Goal: Transaction & Acquisition: Purchase product/service

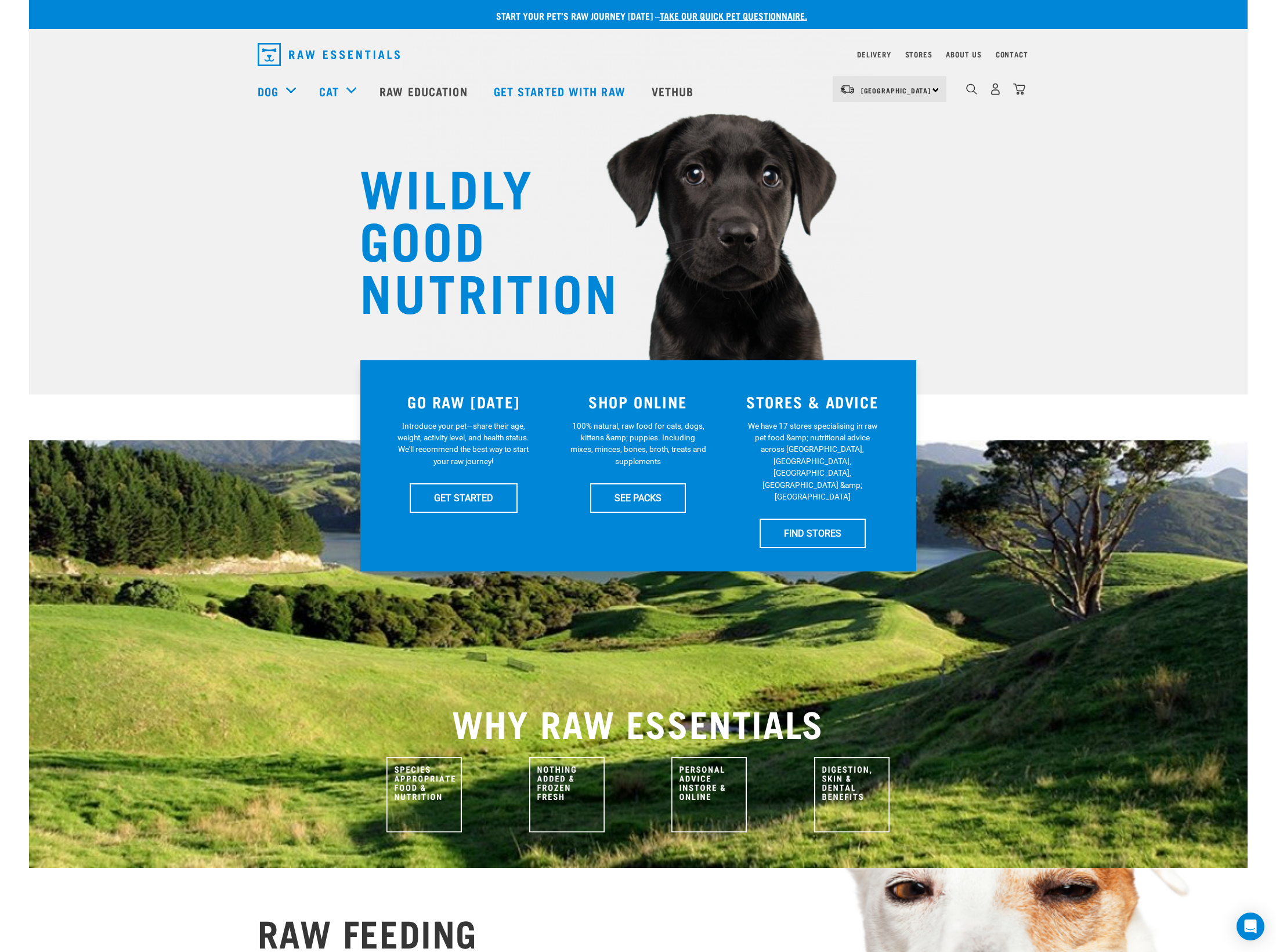
click at [1008, 89] on div "6" at bounding box center [995, 89] width 60 height 26
click at [1022, 89] on img "dropdown navigation" at bounding box center [1019, 89] width 12 height 12
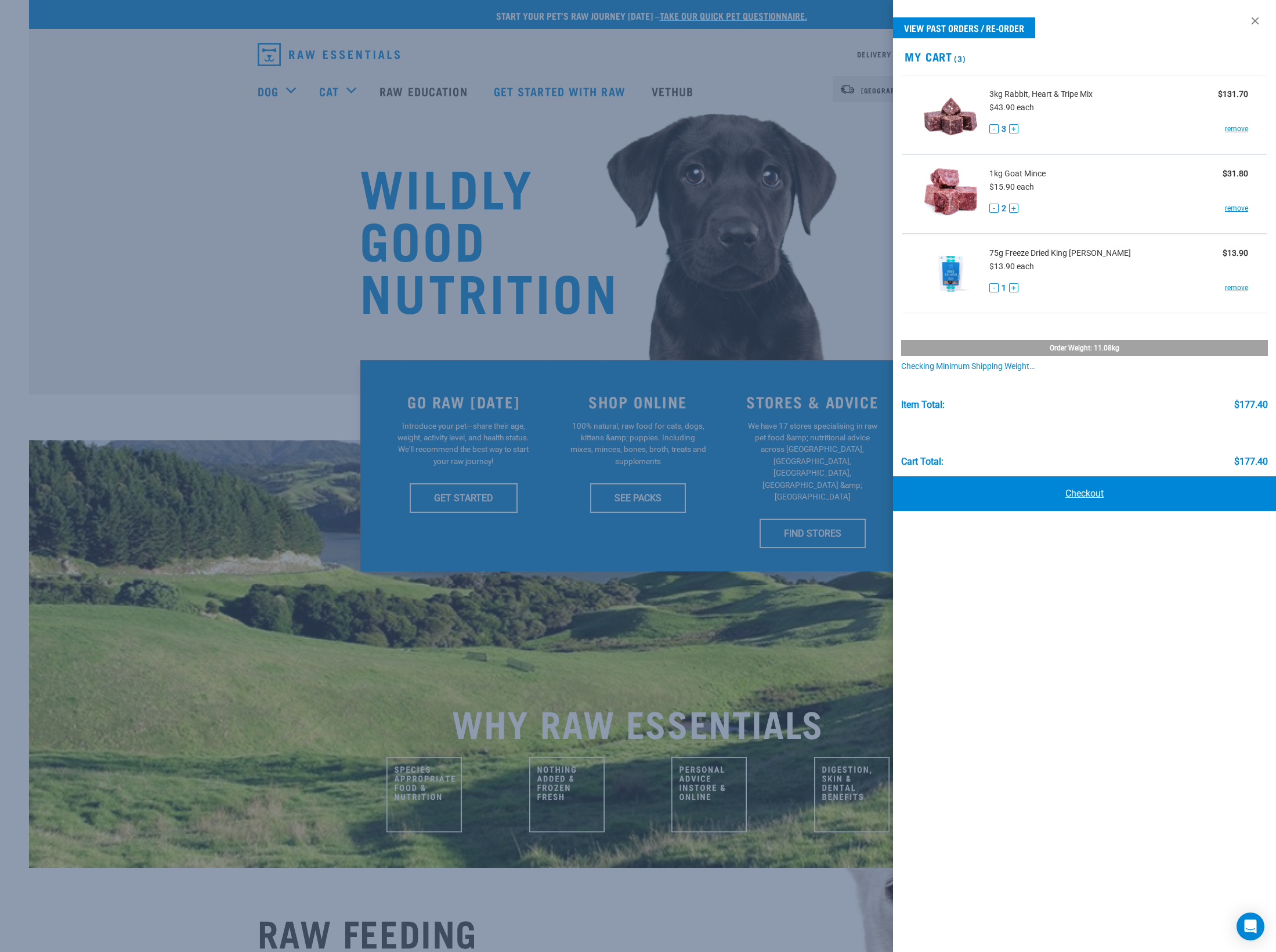
click at [1101, 490] on link "Checkout" at bounding box center [1085, 493] width 383 height 35
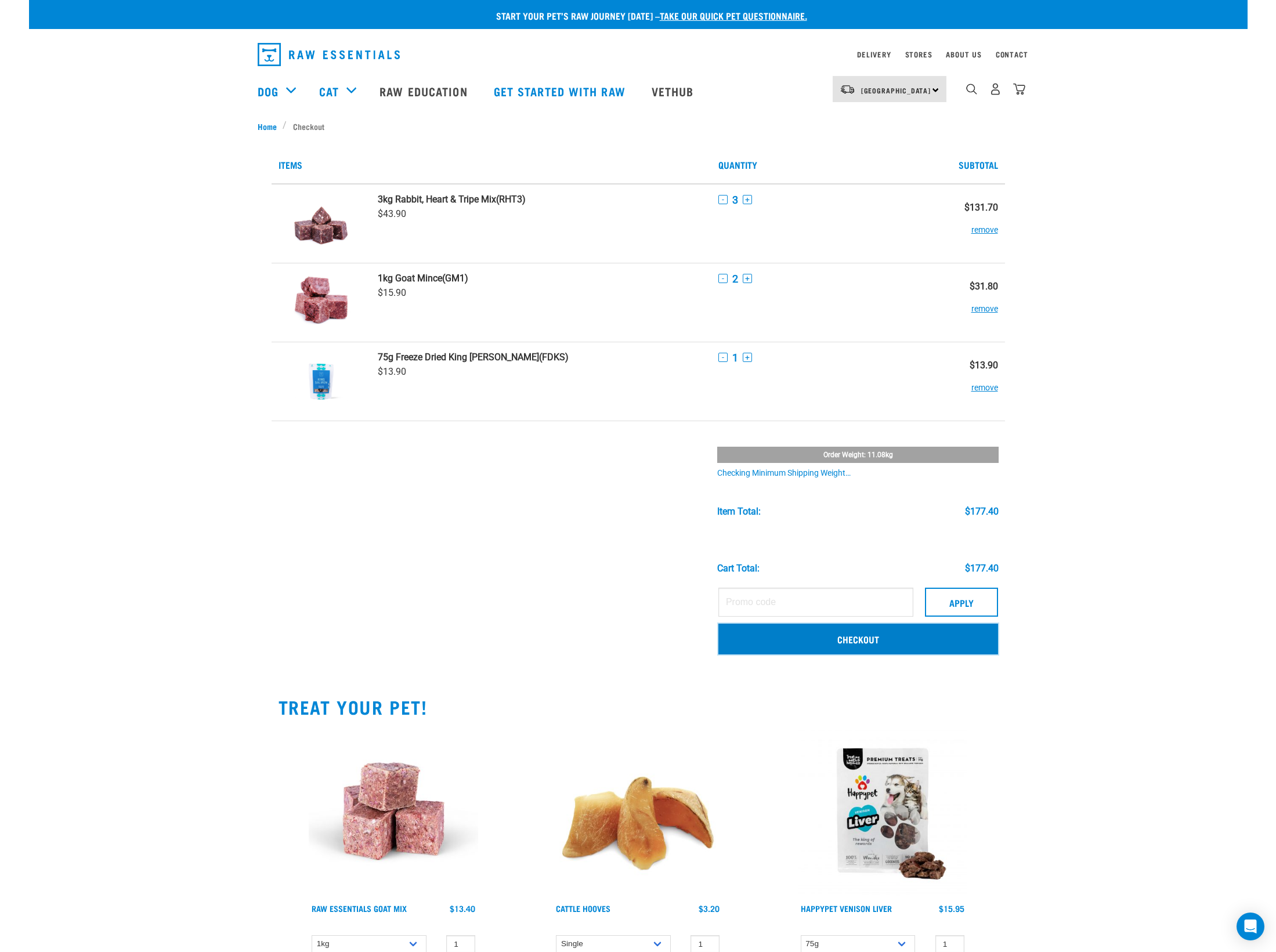
click at [870, 642] on link "Checkout" at bounding box center [858, 638] width 280 height 30
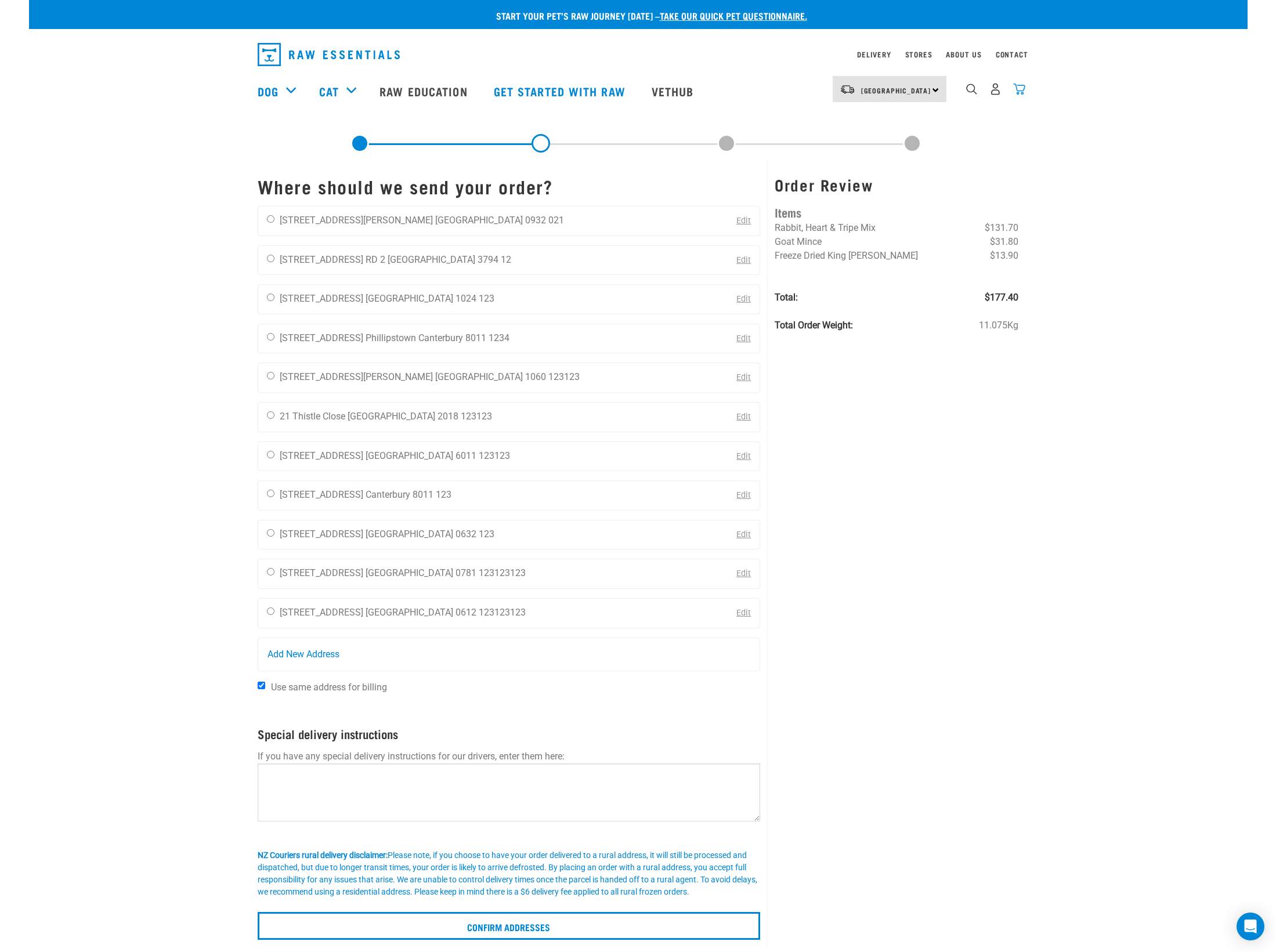
click at [1018, 88] on img "dropdown navigation" at bounding box center [1019, 89] width 12 height 12
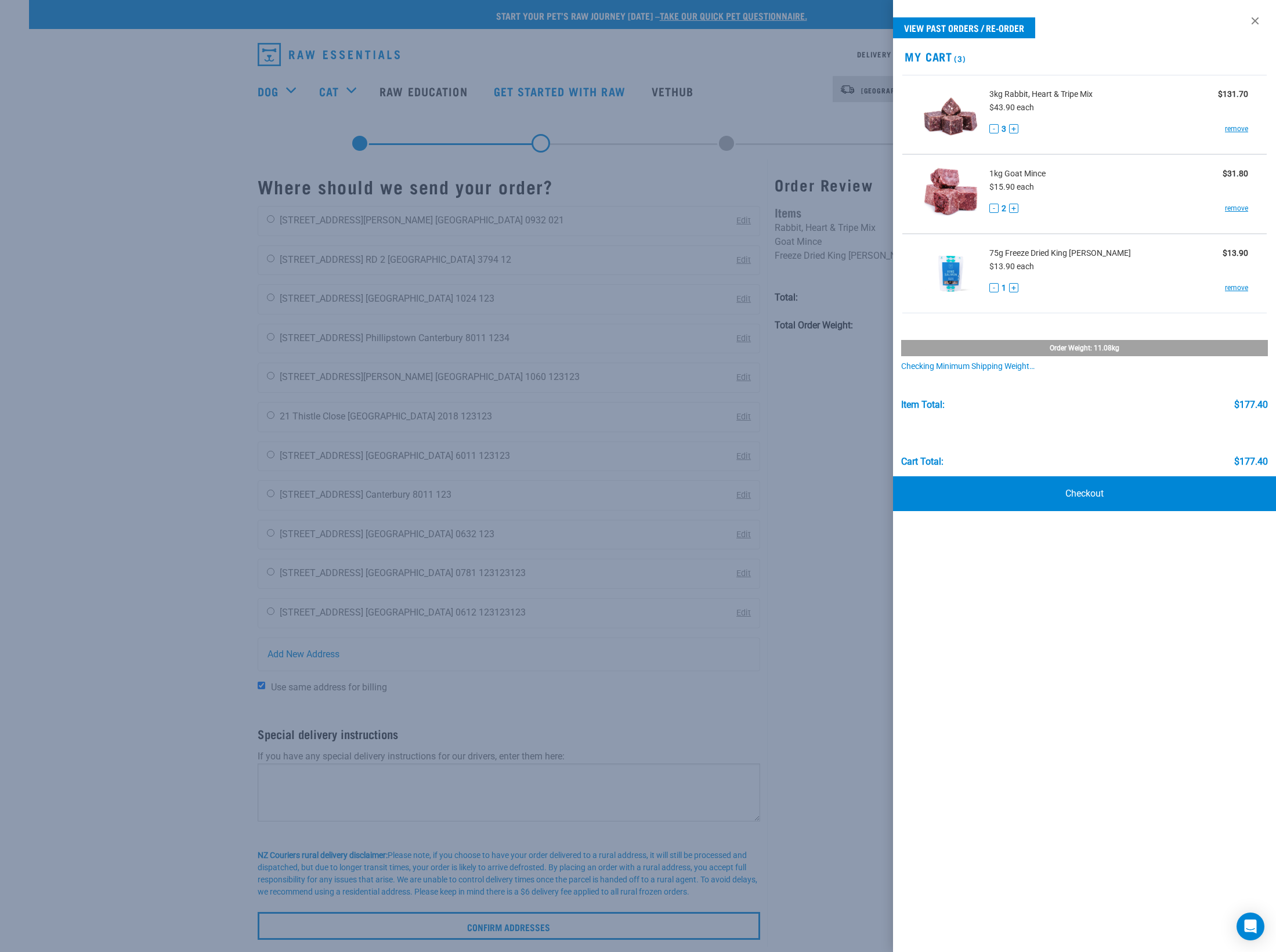
click at [972, 368] on div "Checking minimum shipping weight…" at bounding box center [1085, 366] width 367 height 9
click at [971, 365] on div "Checking minimum shipping weight…" at bounding box center [1085, 366] width 367 height 9
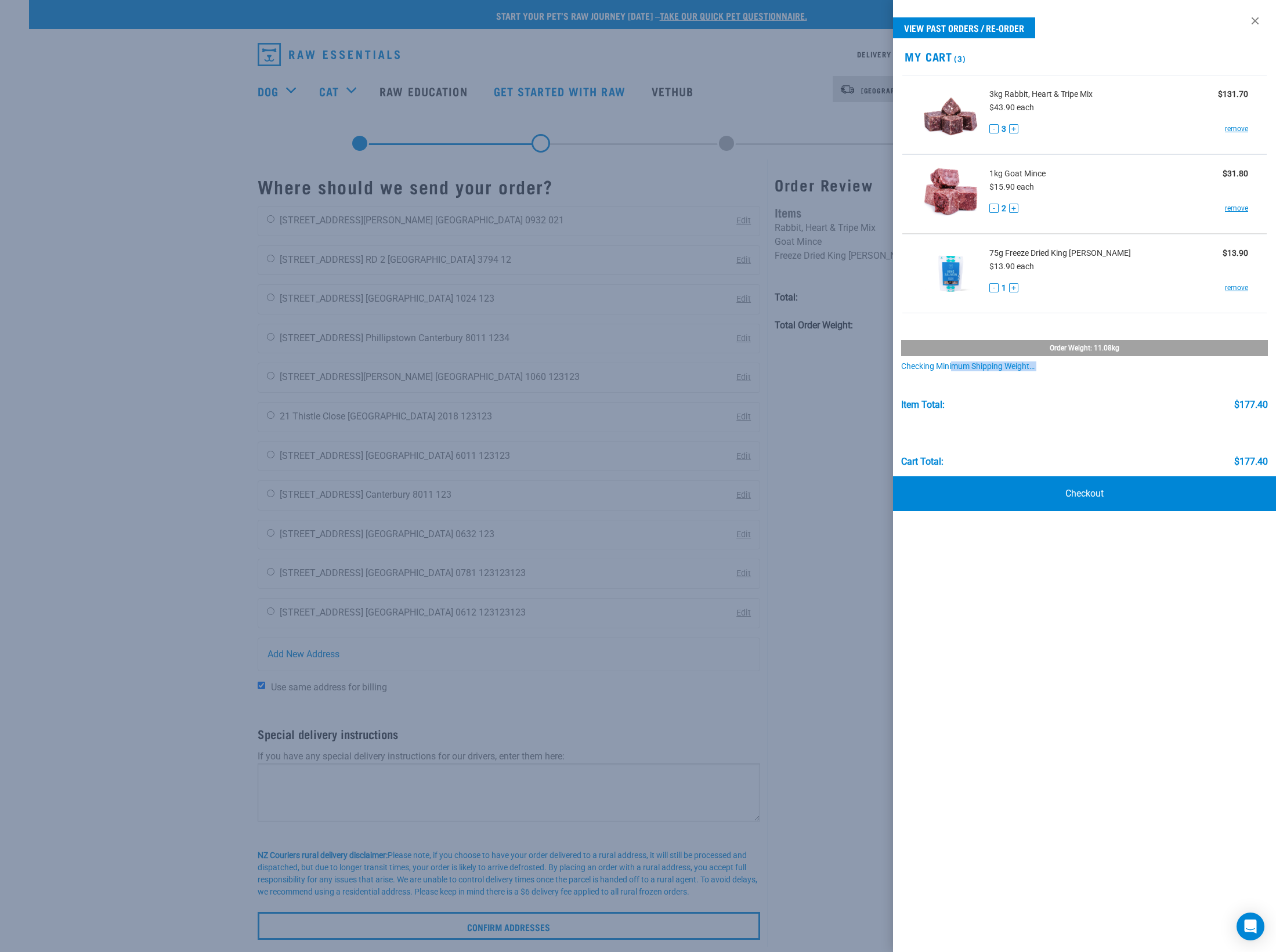
click at [971, 365] on div "Checking minimum shipping weight…" at bounding box center [1085, 366] width 367 height 9
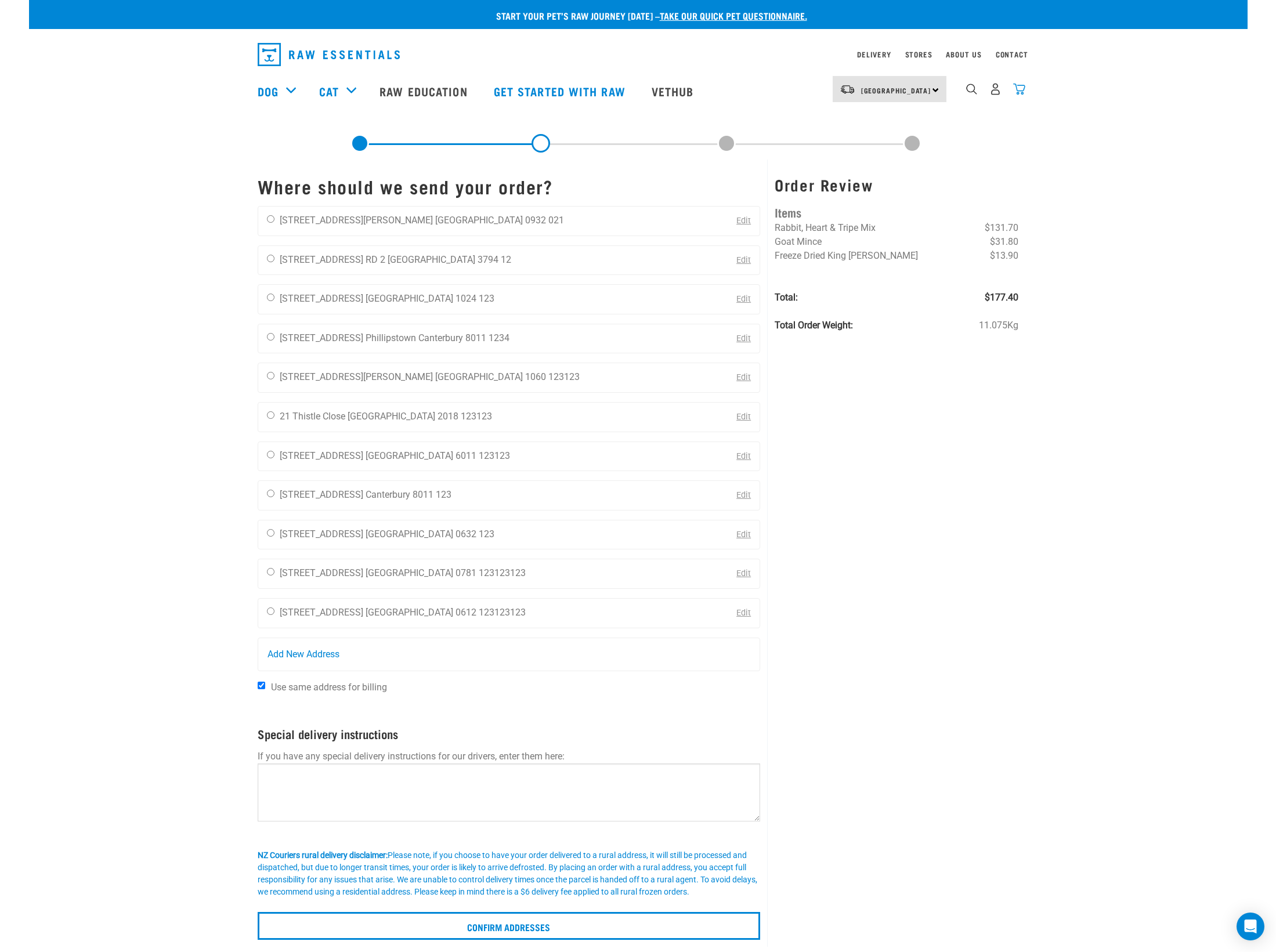
click at [1022, 93] on img "dropdown navigation" at bounding box center [1019, 89] width 12 height 12
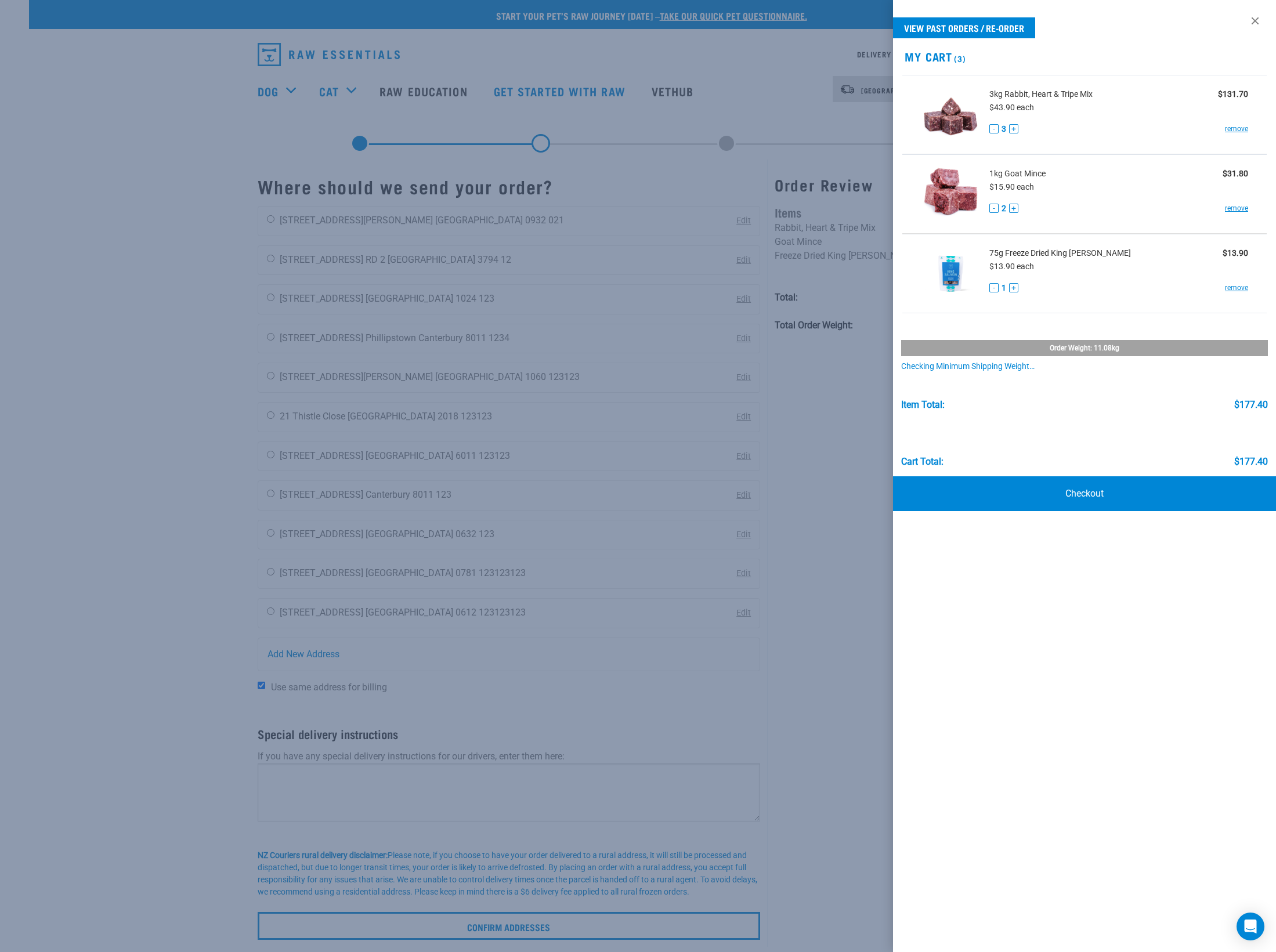
click at [1043, 343] on div "Order weight: 11.08kg" at bounding box center [1085, 347] width 367 height 16
click at [1019, 369] on div "Checking minimum shipping weight…" at bounding box center [1085, 366] width 367 height 9
click at [1019, 366] on div "Checking minimum shipping weight…" at bounding box center [1085, 366] width 367 height 9
click at [1035, 346] on div "Order weight: 11.08kg" at bounding box center [1085, 347] width 367 height 16
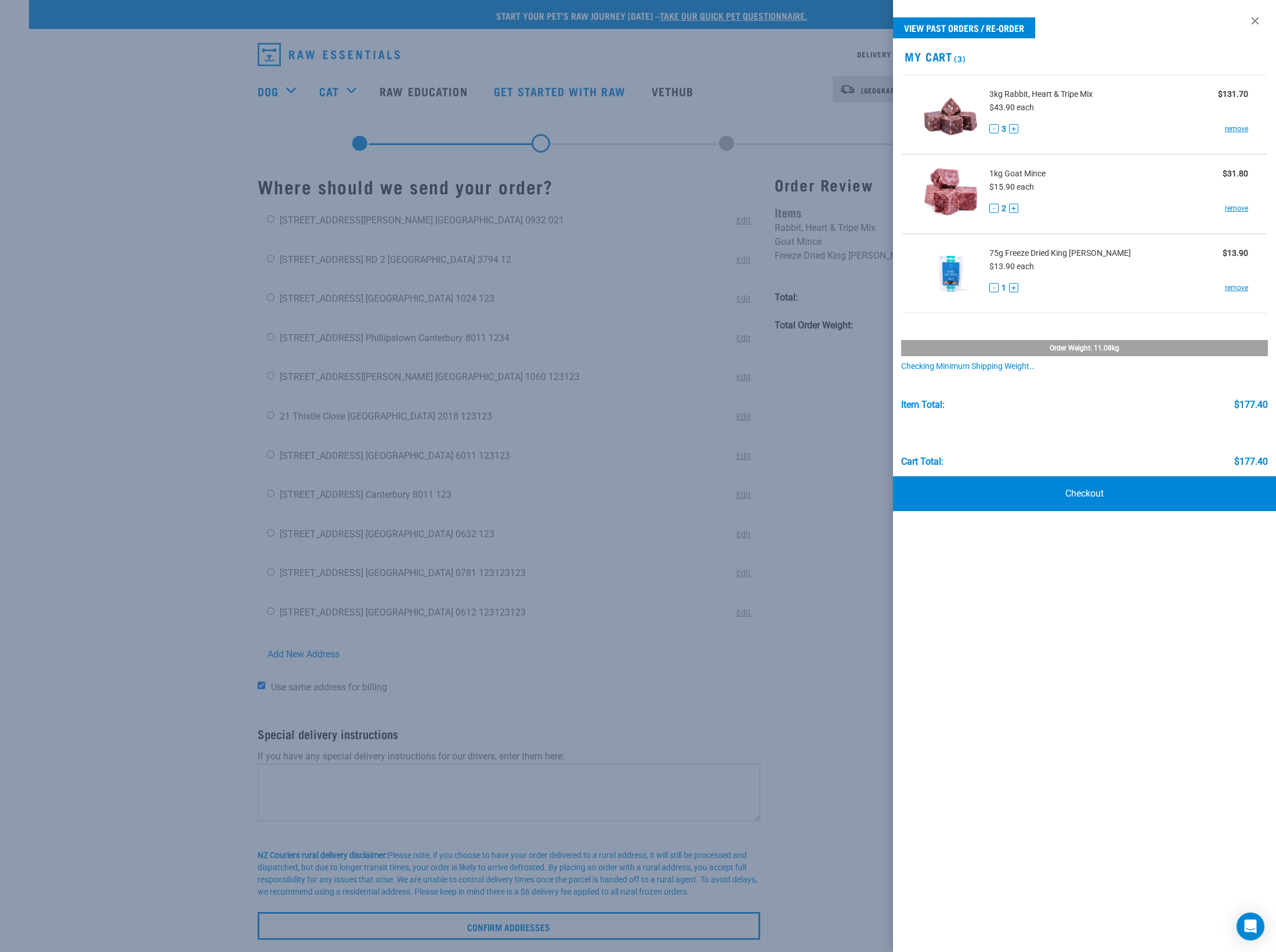
drag, startPoint x: 1035, startPoint y: 346, endPoint x: 1019, endPoint y: 370, distance: 28.8
click at [1035, 346] on div "Order weight: 11.08kg" at bounding box center [1085, 347] width 367 height 16
click at [1018, 371] on div "Checking minimum shipping weight…" at bounding box center [1085, 366] width 367 height 9
click at [1018, 370] on div "Checking minimum shipping weight…" at bounding box center [1085, 366] width 367 height 9
click at [1019, 368] on div "Checking minimum shipping weight…" at bounding box center [1085, 366] width 367 height 9
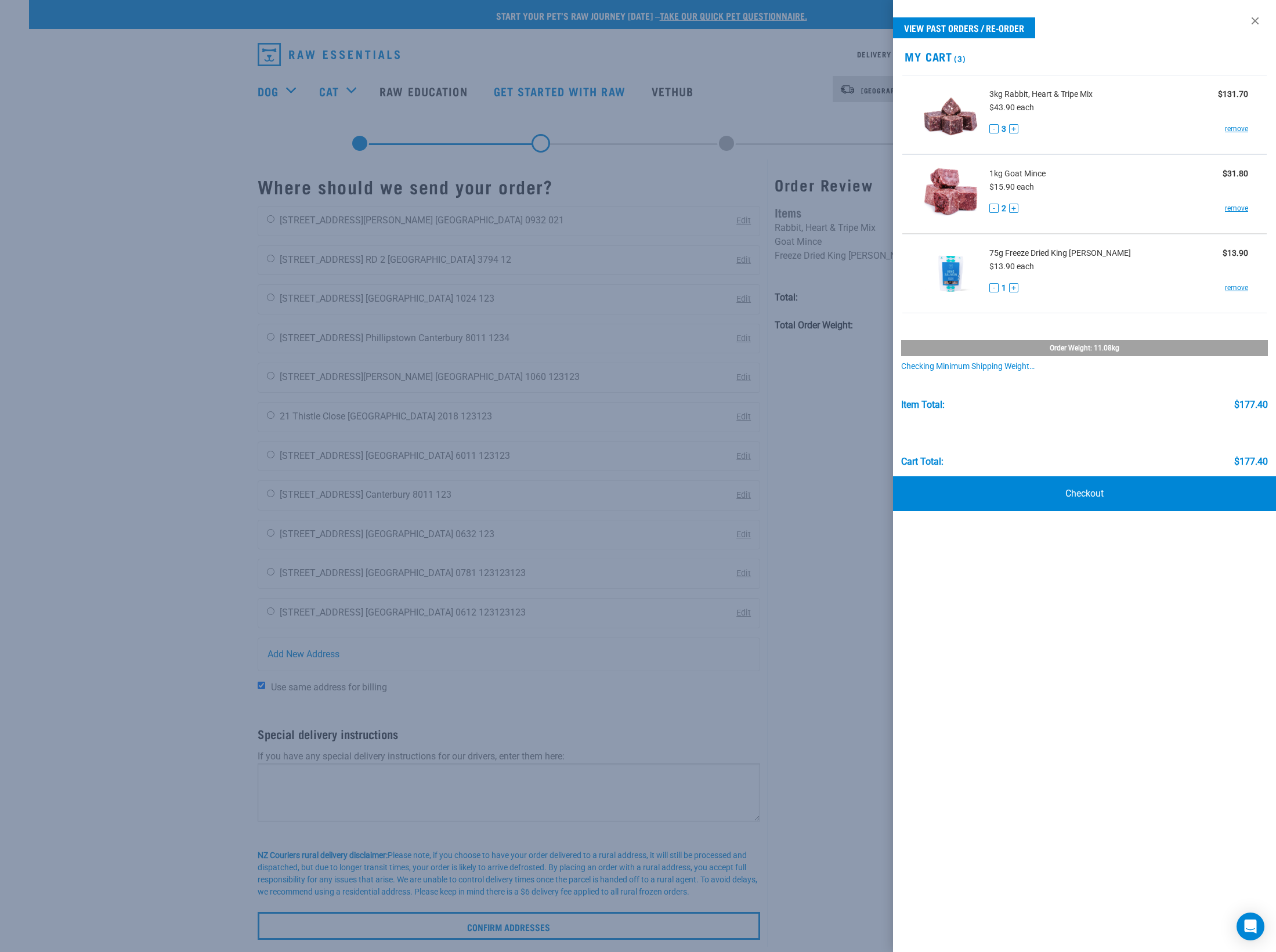
click at [1019, 368] on div "Checking minimum shipping weight…" at bounding box center [1085, 366] width 367 height 9
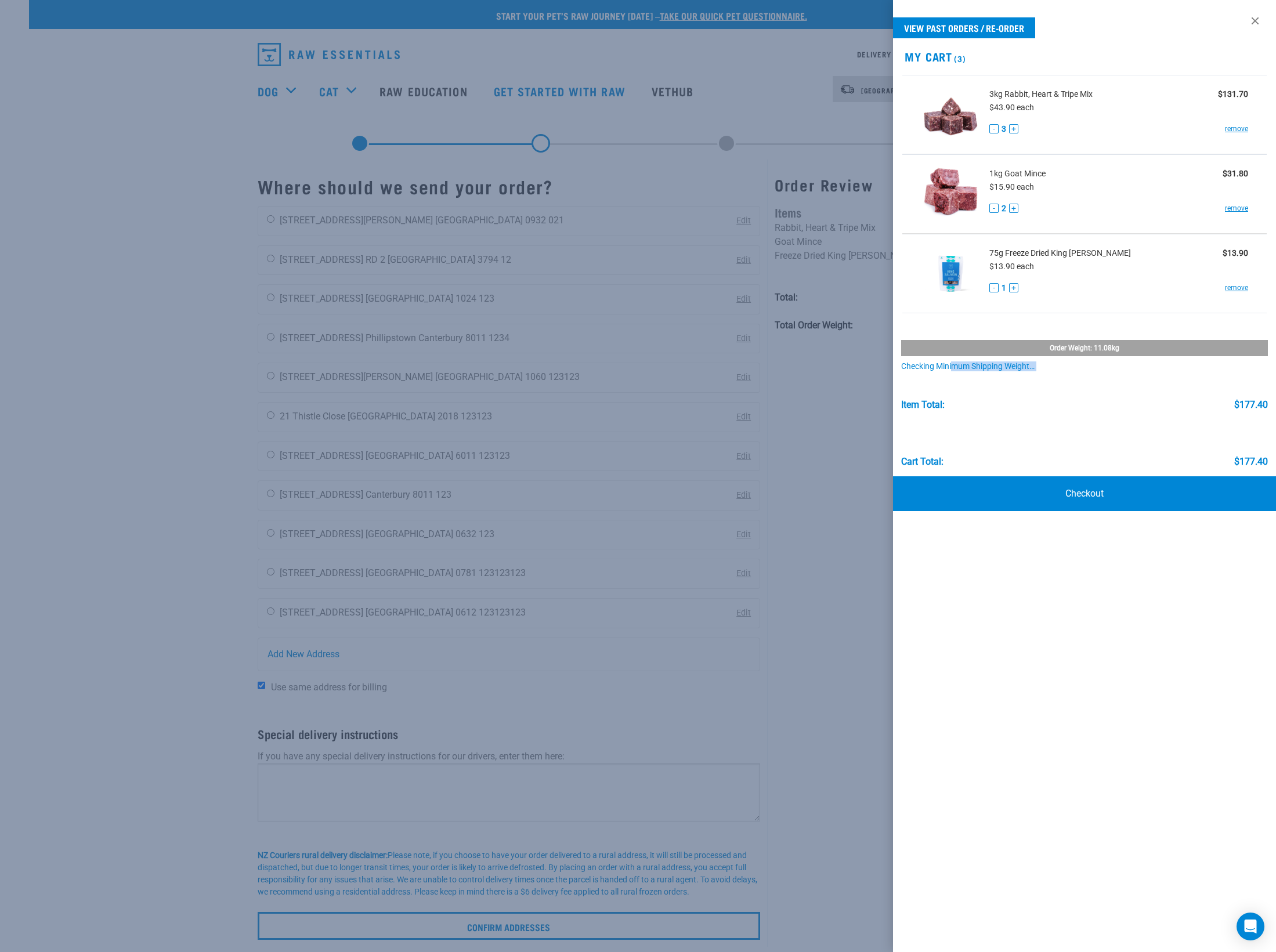
click at [1019, 368] on div "Checking minimum shipping weight…" at bounding box center [1085, 366] width 367 height 9
click at [714, 93] on div at bounding box center [638, 476] width 1276 height 952
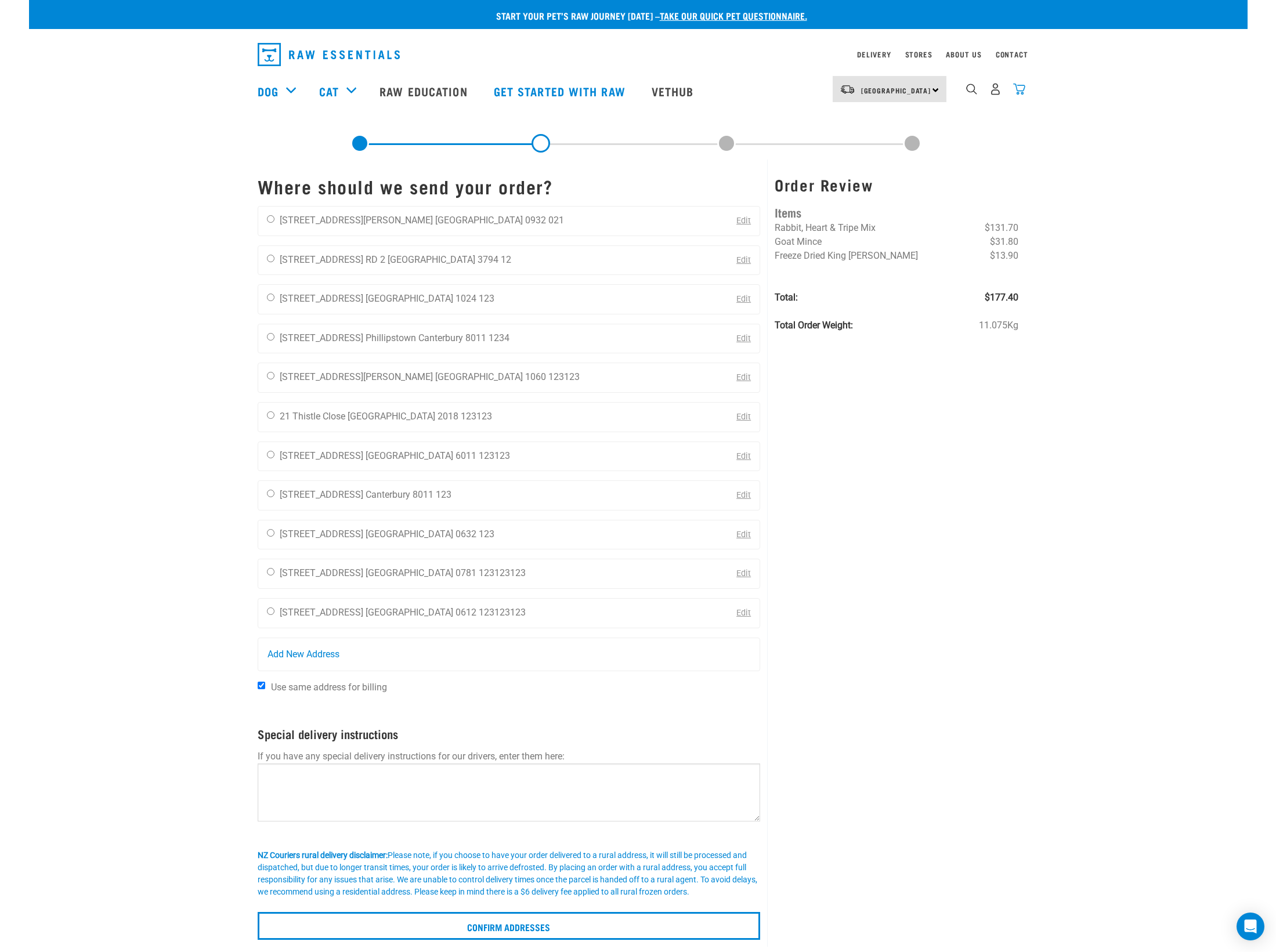
click at [1019, 88] on img "dropdown navigation" at bounding box center [1019, 89] width 12 height 12
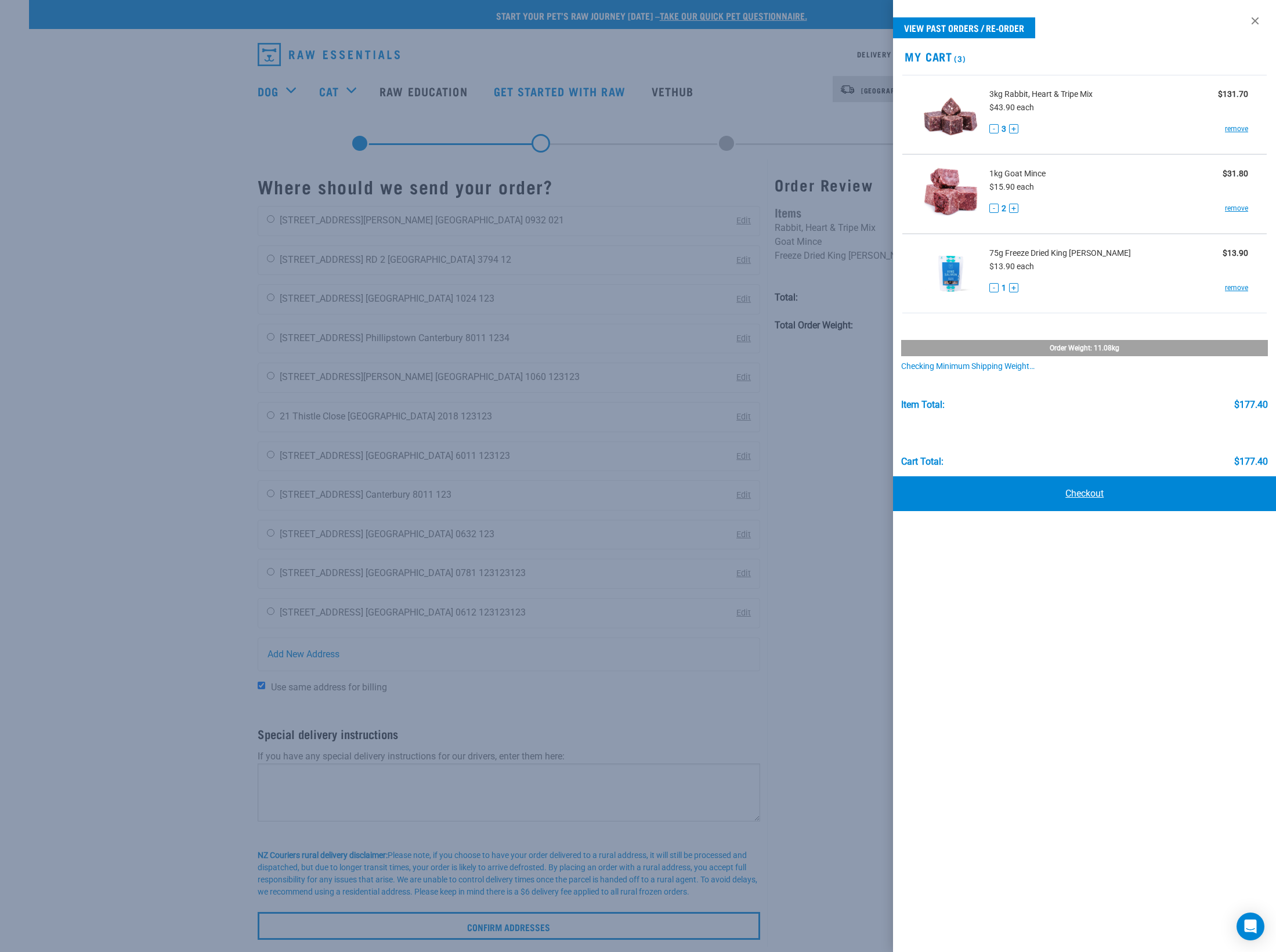
click at [1089, 493] on link "Checkout" at bounding box center [1085, 493] width 383 height 35
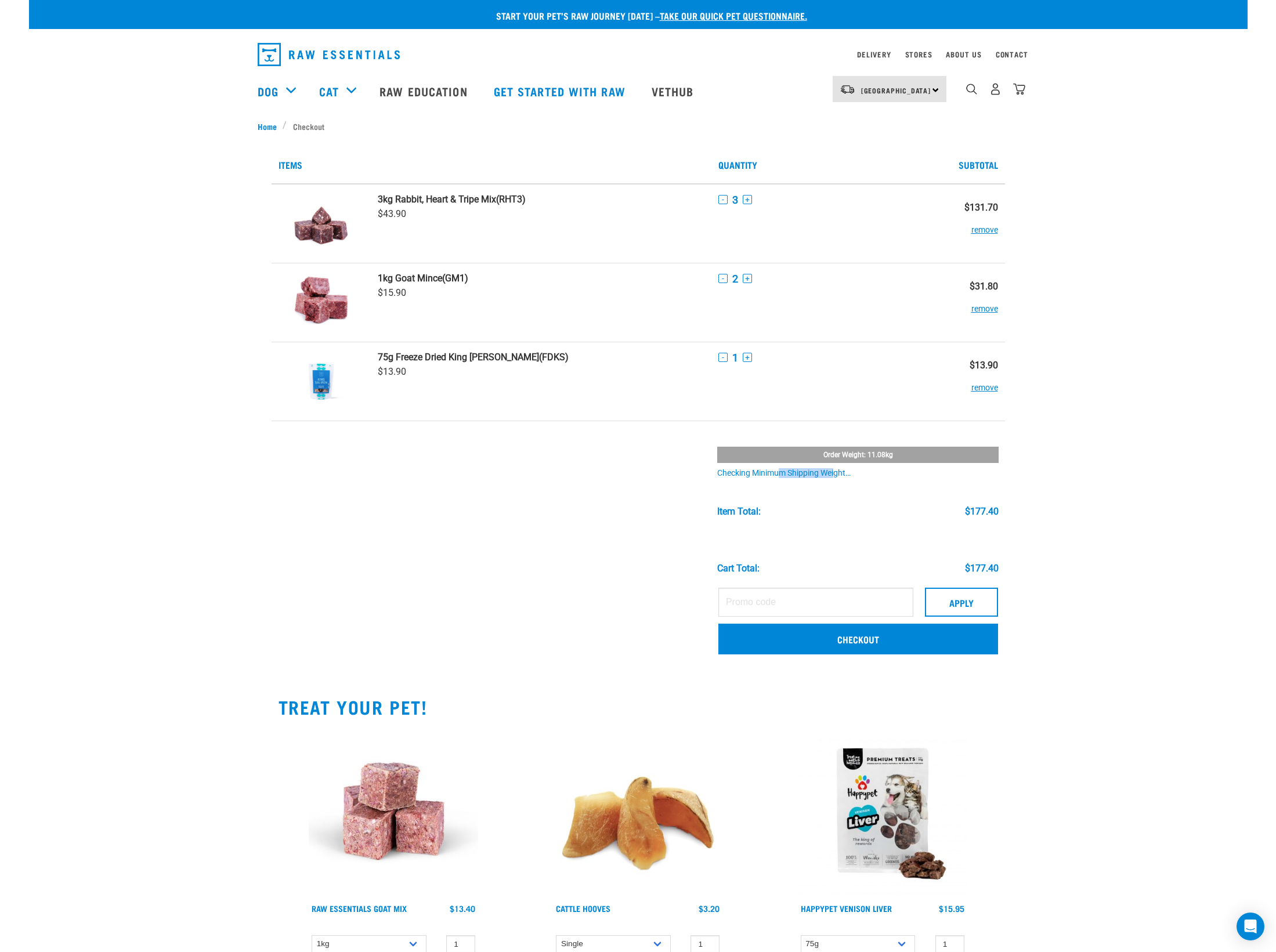
drag, startPoint x: 725, startPoint y: 472, endPoint x: 784, endPoint y: 477, distance: 59.2
click at [784, 477] on div "Checking minimum shipping weight…" at bounding box center [858, 473] width 281 height 9
copy div "ecking minimum"
click at [1018, 95] on img "dropdown navigation" at bounding box center [1019, 89] width 12 height 12
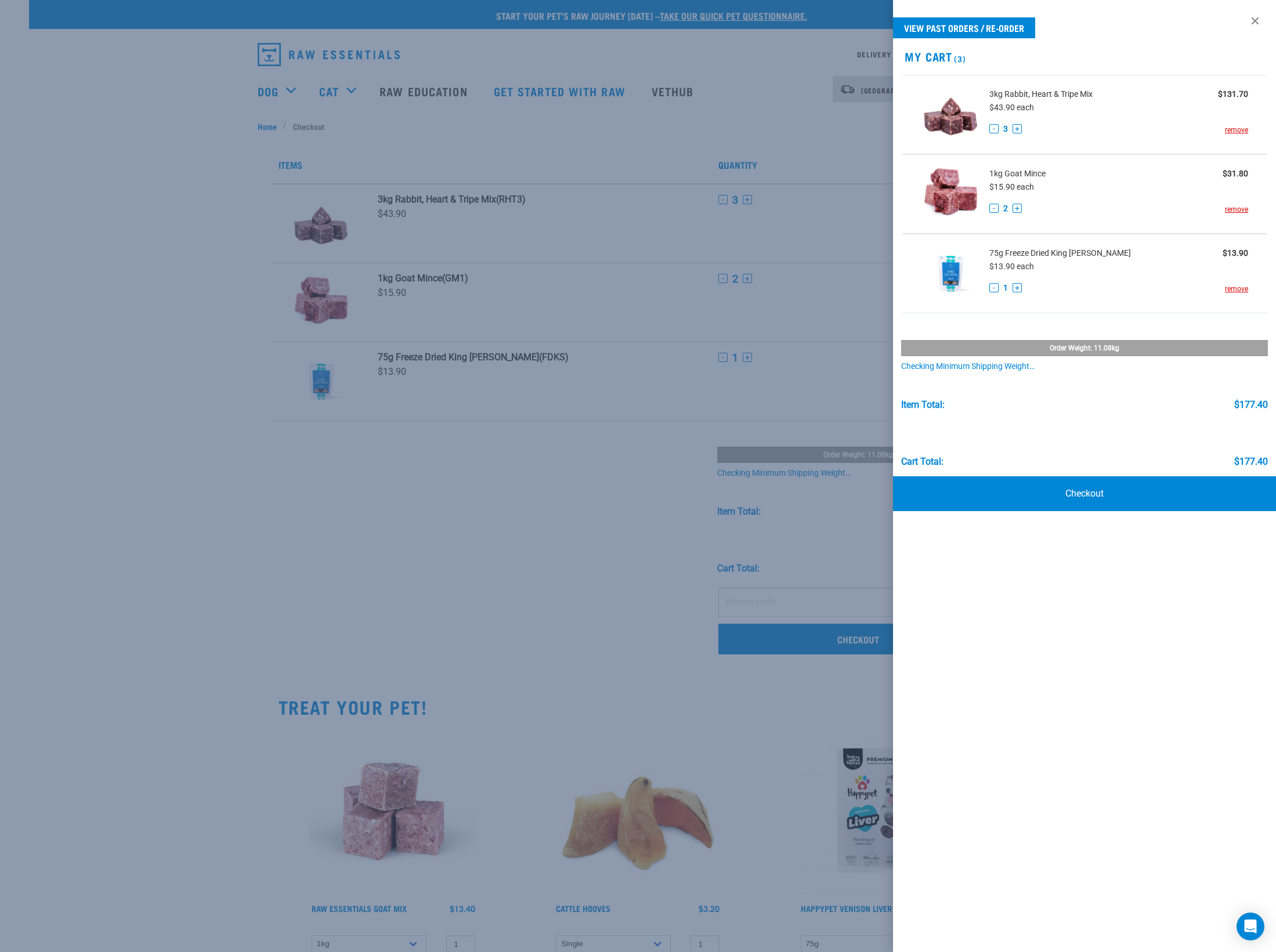
click at [547, 467] on div at bounding box center [638, 476] width 1276 height 952
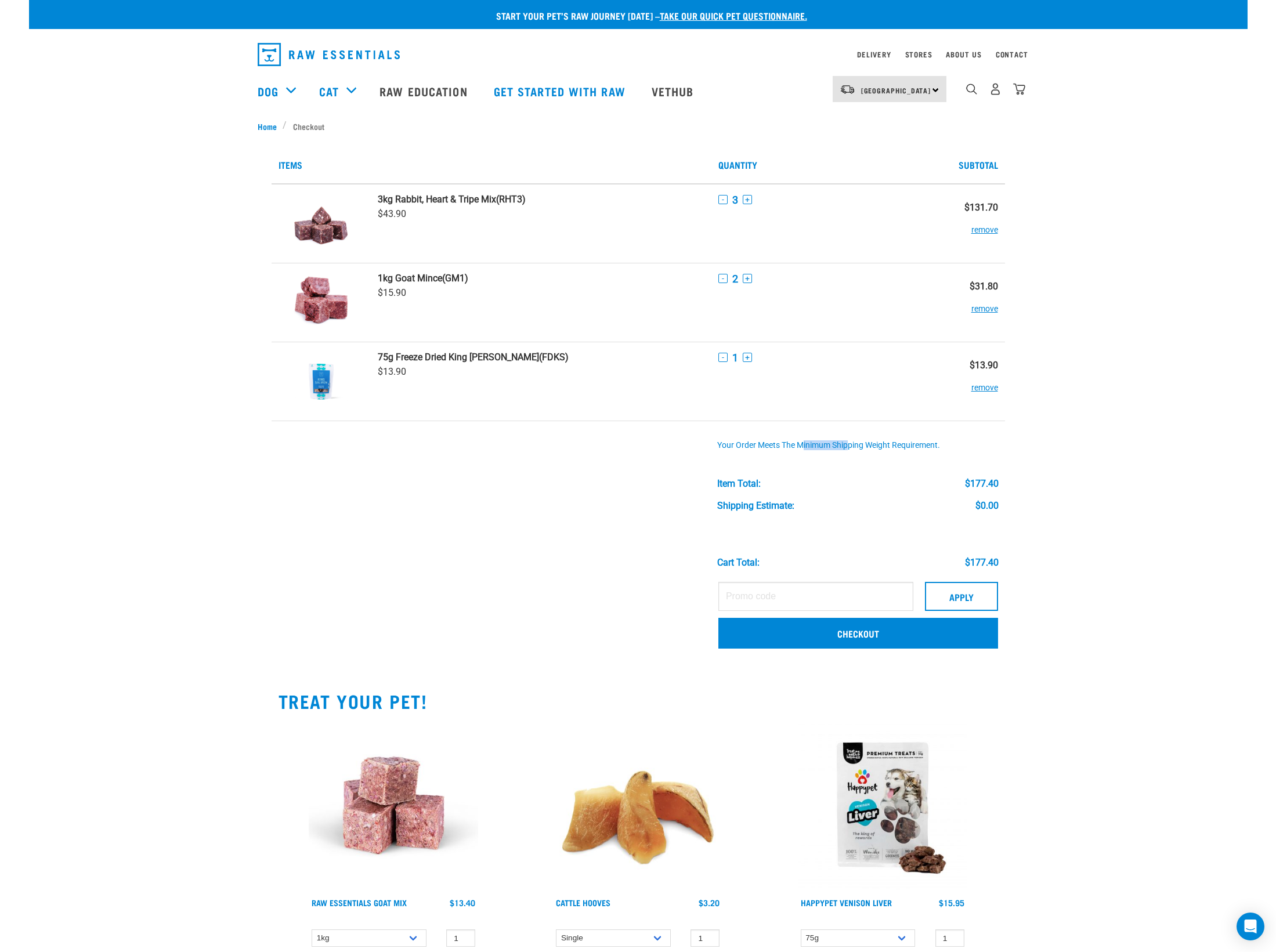
drag, startPoint x: 720, startPoint y: 444, endPoint x: 754, endPoint y: 443, distance: 34.0
click at [760, 443] on div "Your order meets the minimum shipping weight requirement." at bounding box center [858, 445] width 281 height 9
drag, startPoint x: 717, startPoint y: 447, endPoint x: 779, endPoint y: 446, distance: 62.0
click at [779, 446] on div "Your order meets the minimum shipping weight requirement." at bounding box center [858, 445] width 281 height 9
copy div "Your order meets"
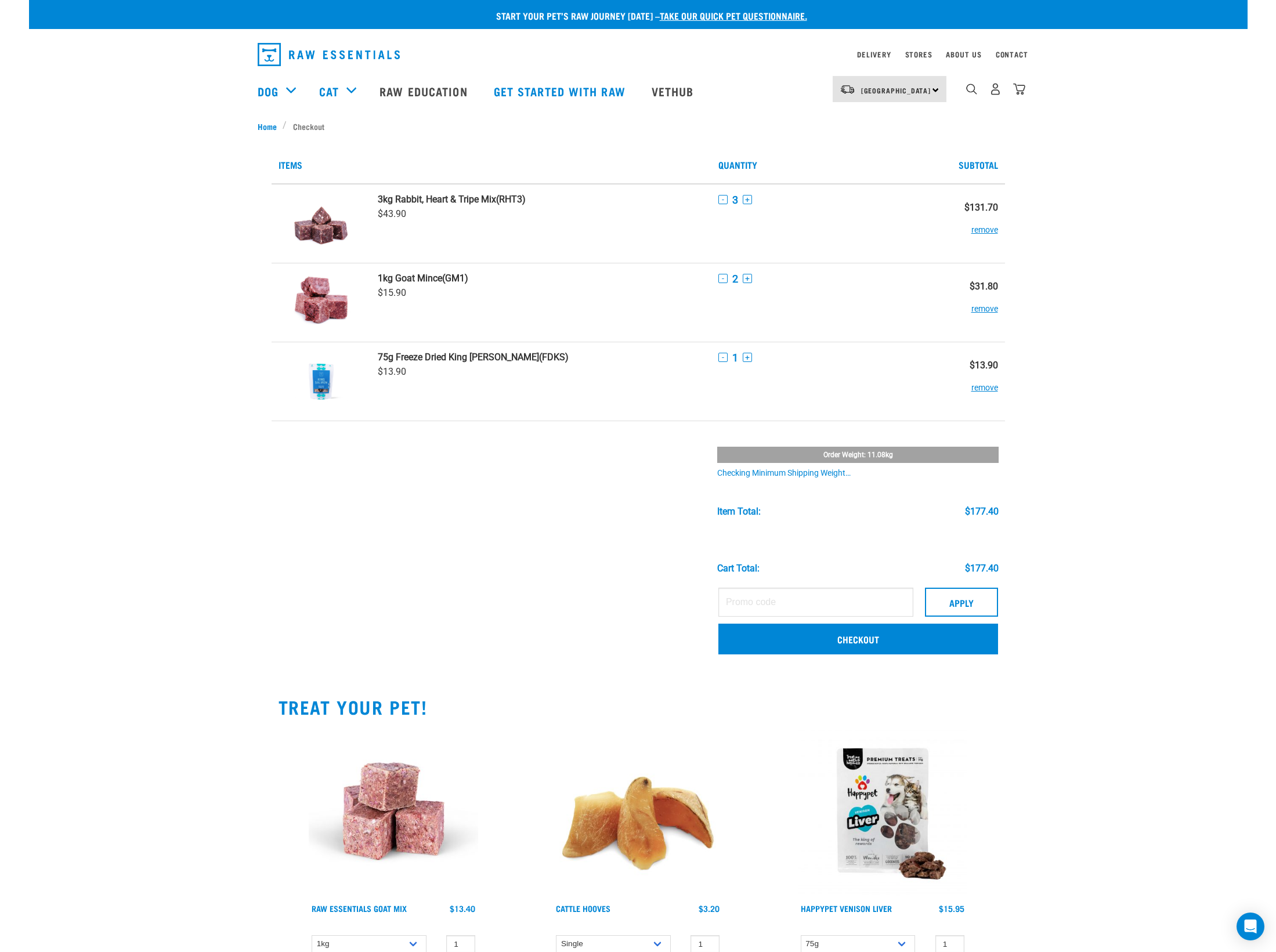
click at [528, 423] on td at bounding box center [541, 500] width 341 height 160
click at [989, 389] on button "remove" at bounding box center [984, 382] width 27 height 22
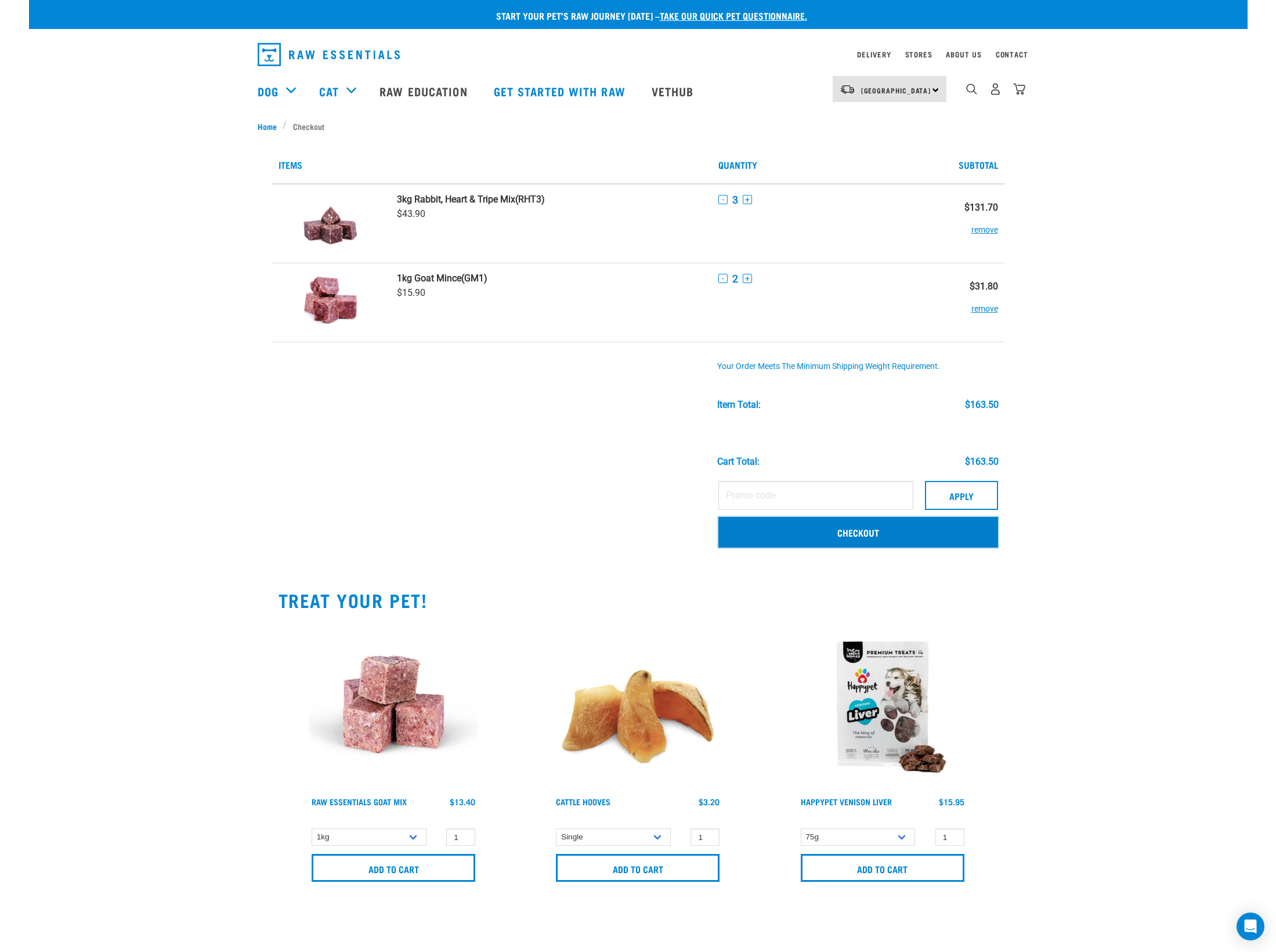
click at [846, 533] on link "Checkout" at bounding box center [858, 531] width 280 height 30
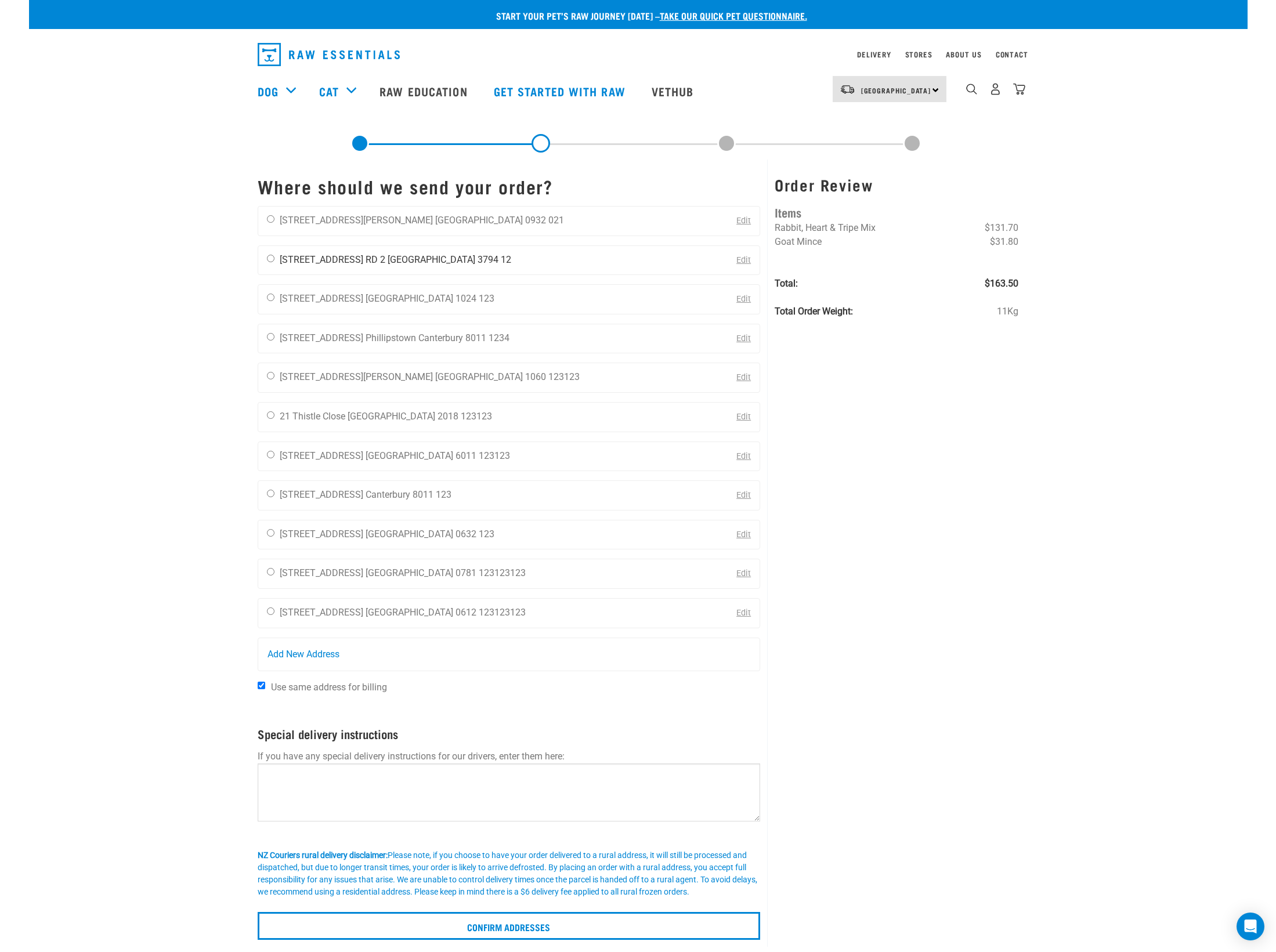
click at [271, 258] on input "radio" at bounding box center [270, 258] width 8 height 8
radio input "true"
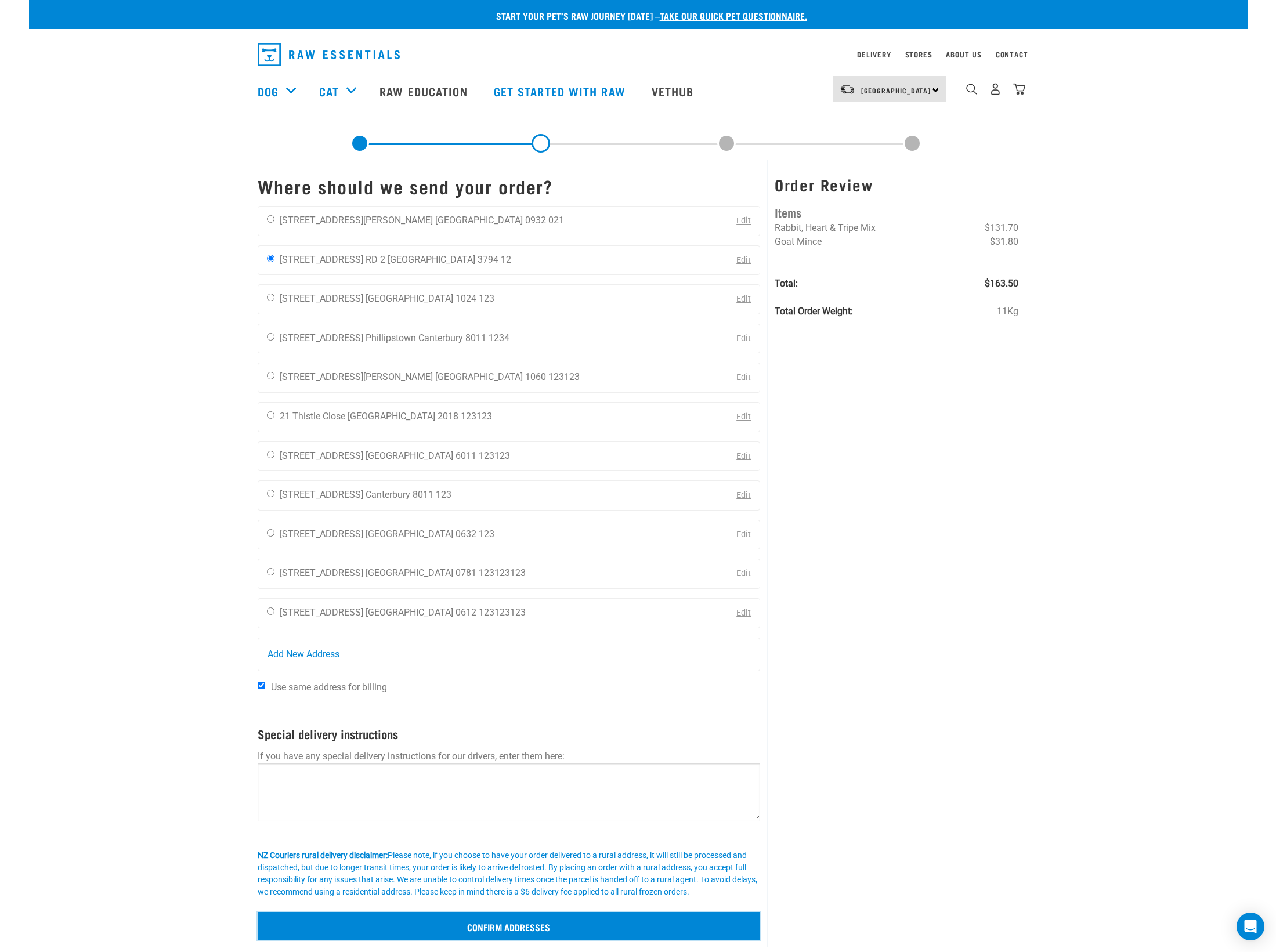
click at [475, 929] on input "Confirm addresses" at bounding box center [509, 925] width 503 height 27
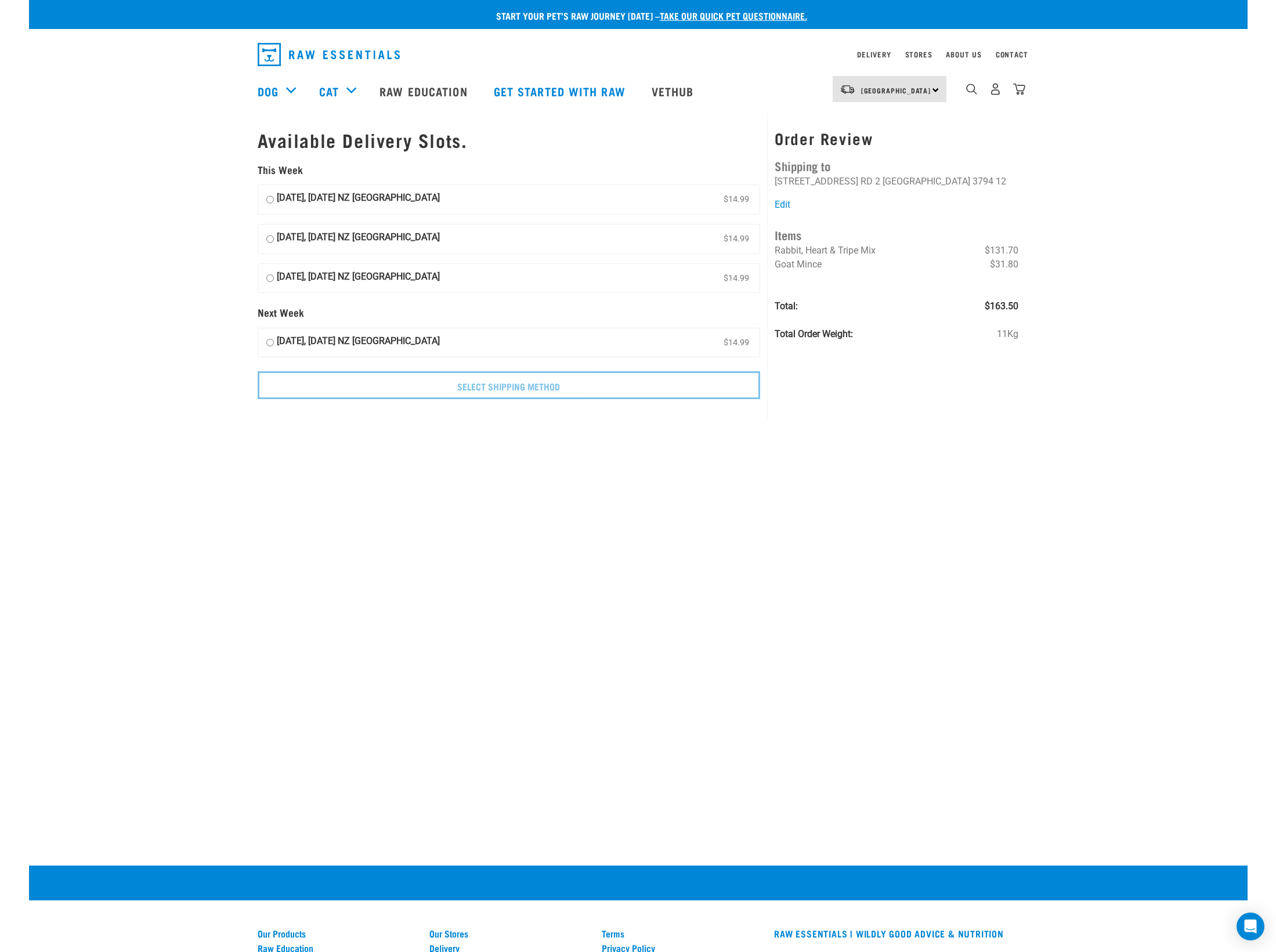
click at [271, 200] on input "[DATE], [DATE] NZ [GEOGRAPHIC_DATA] $14.99" at bounding box center [269, 199] width 8 height 17
radio input "true"
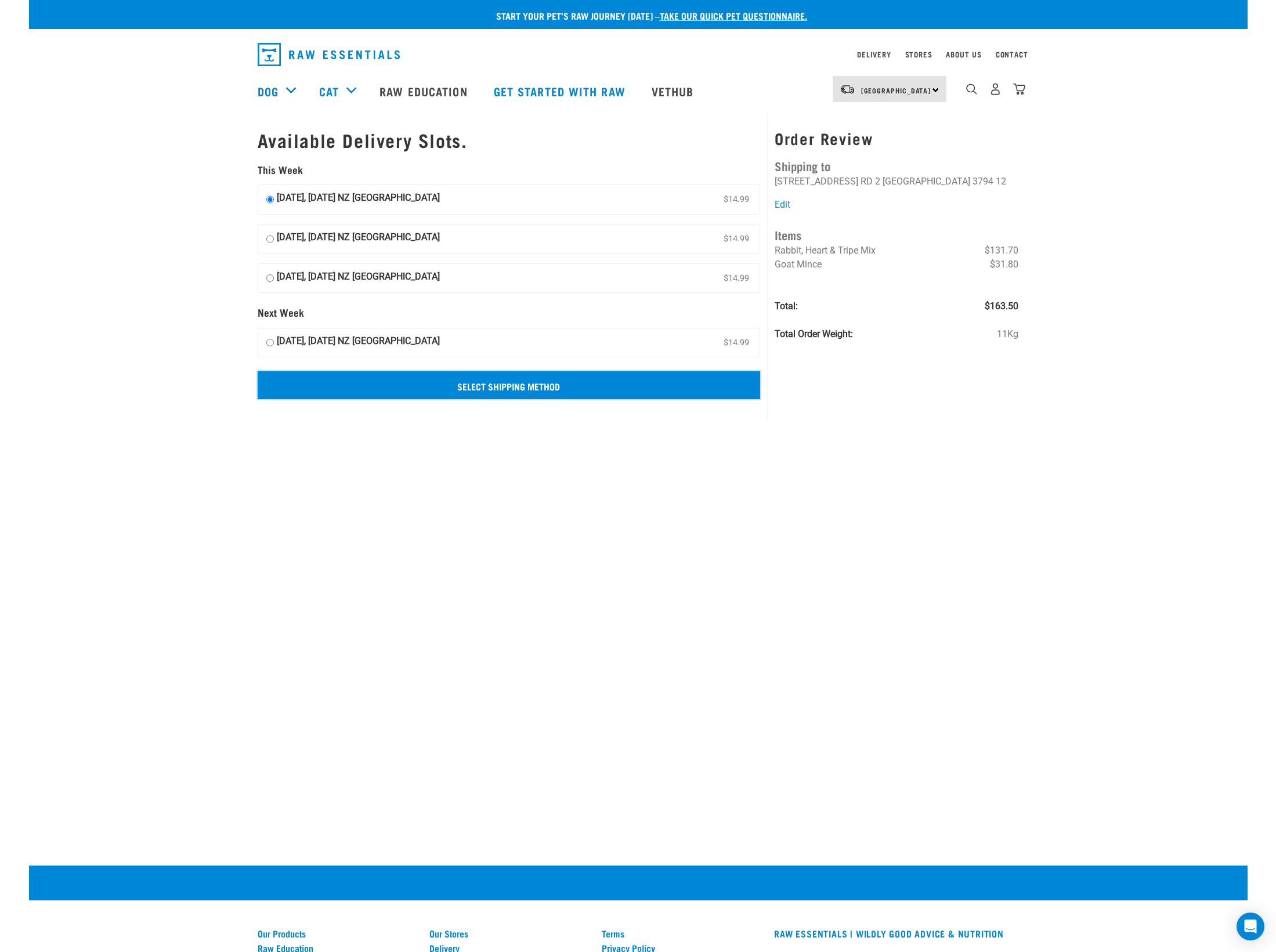
click at [500, 384] on input "Select Shipping Method" at bounding box center [509, 385] width 503 height 27
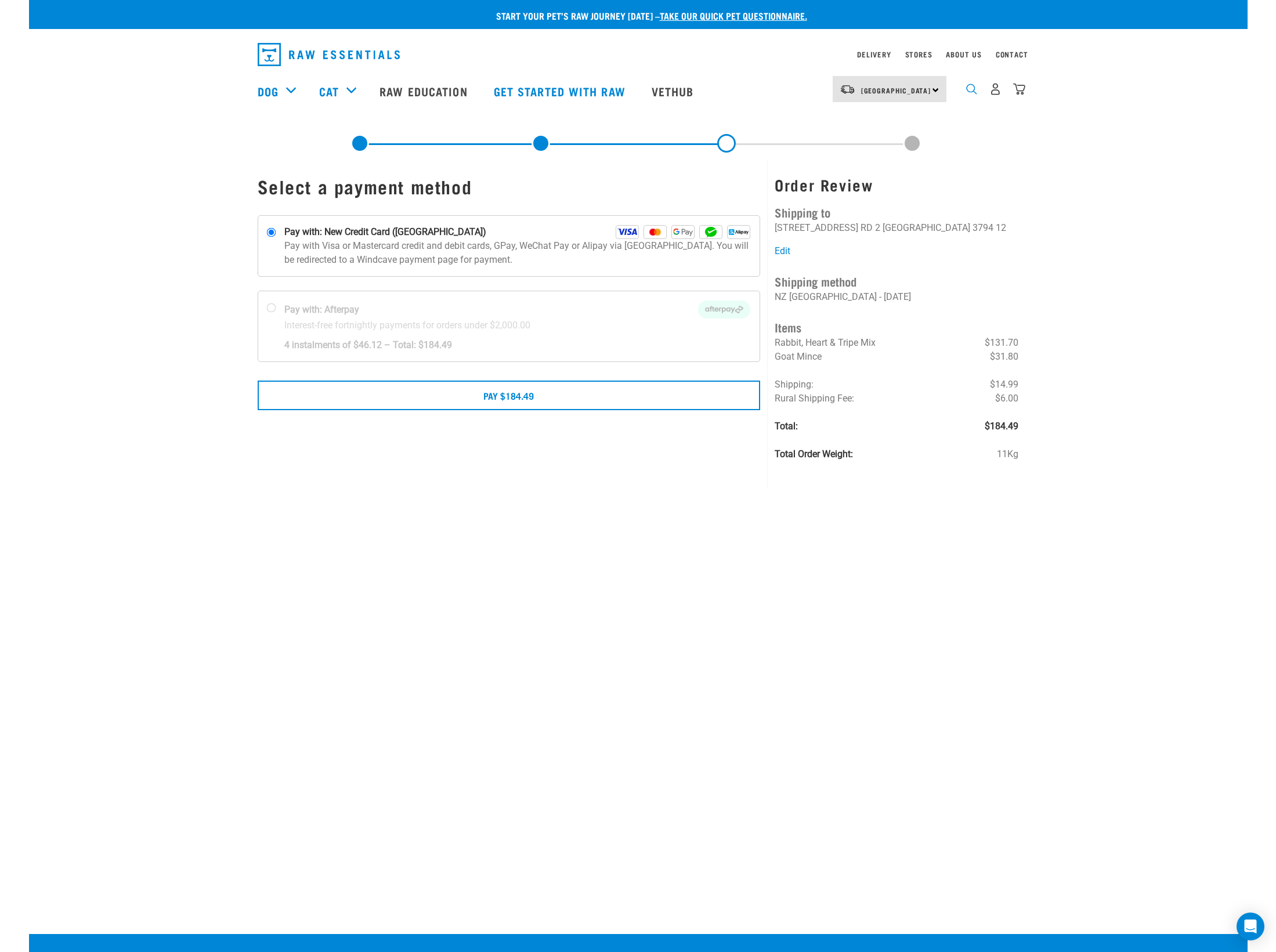
click at [971, 92] on img "dropdown navigation" at bounding box center [971, 88] width 11 height 11
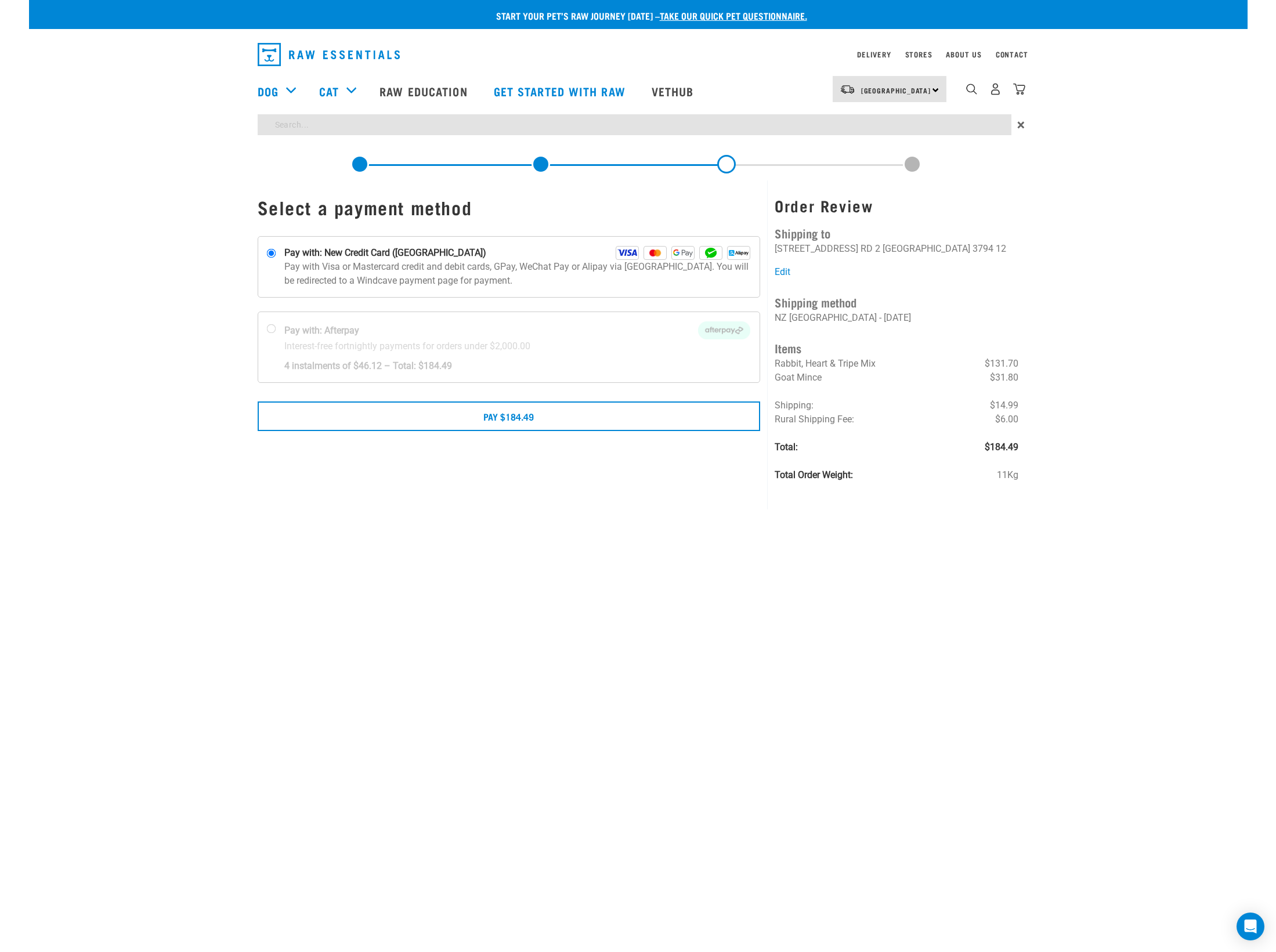
click at [803, 124] on input "search" at bounding box center [634, 124] width 753 height 21
type input "bull pizzle"
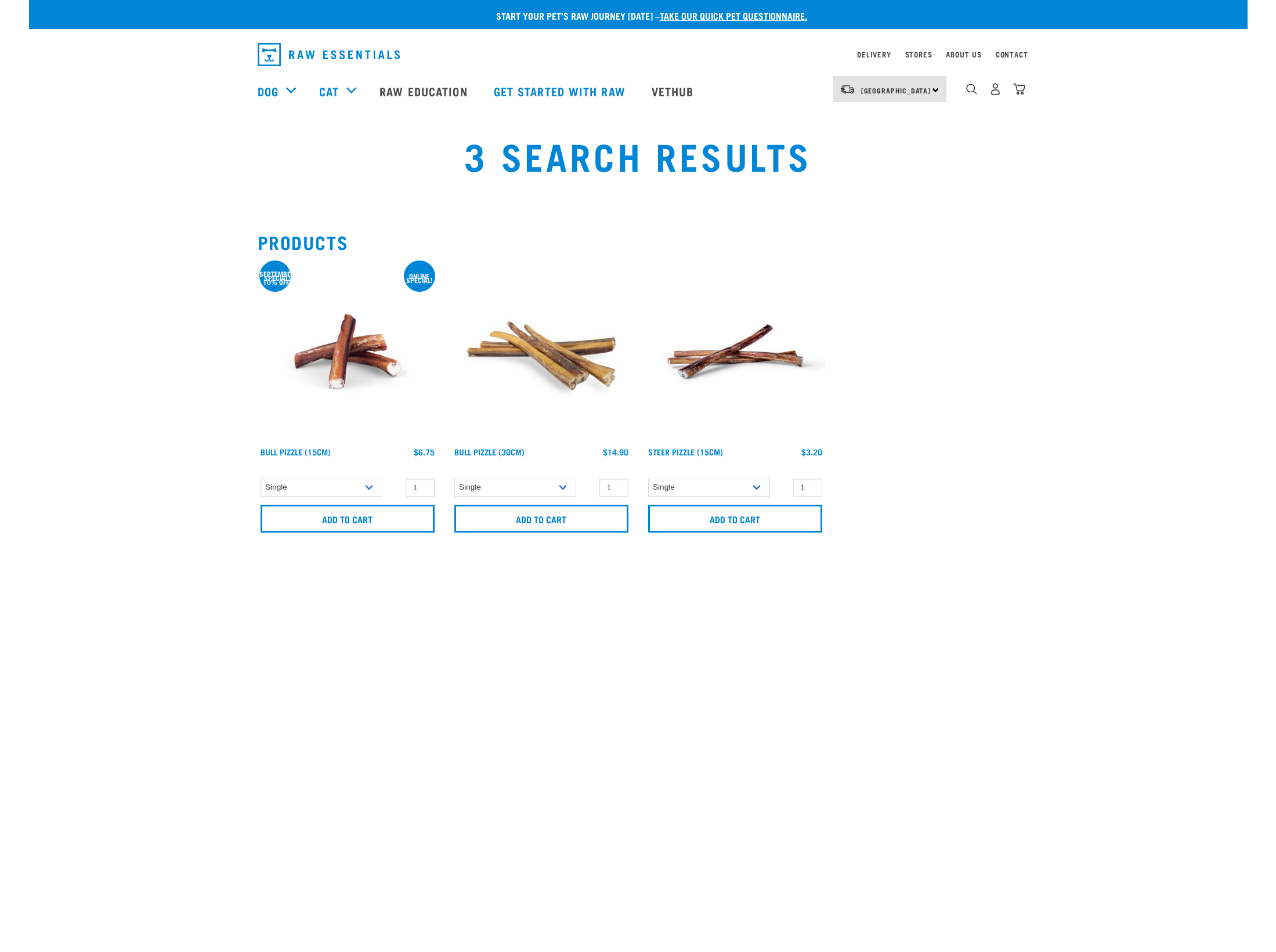
click at [342, 362] on img at bounding box center [348, 352] width 180 height 180
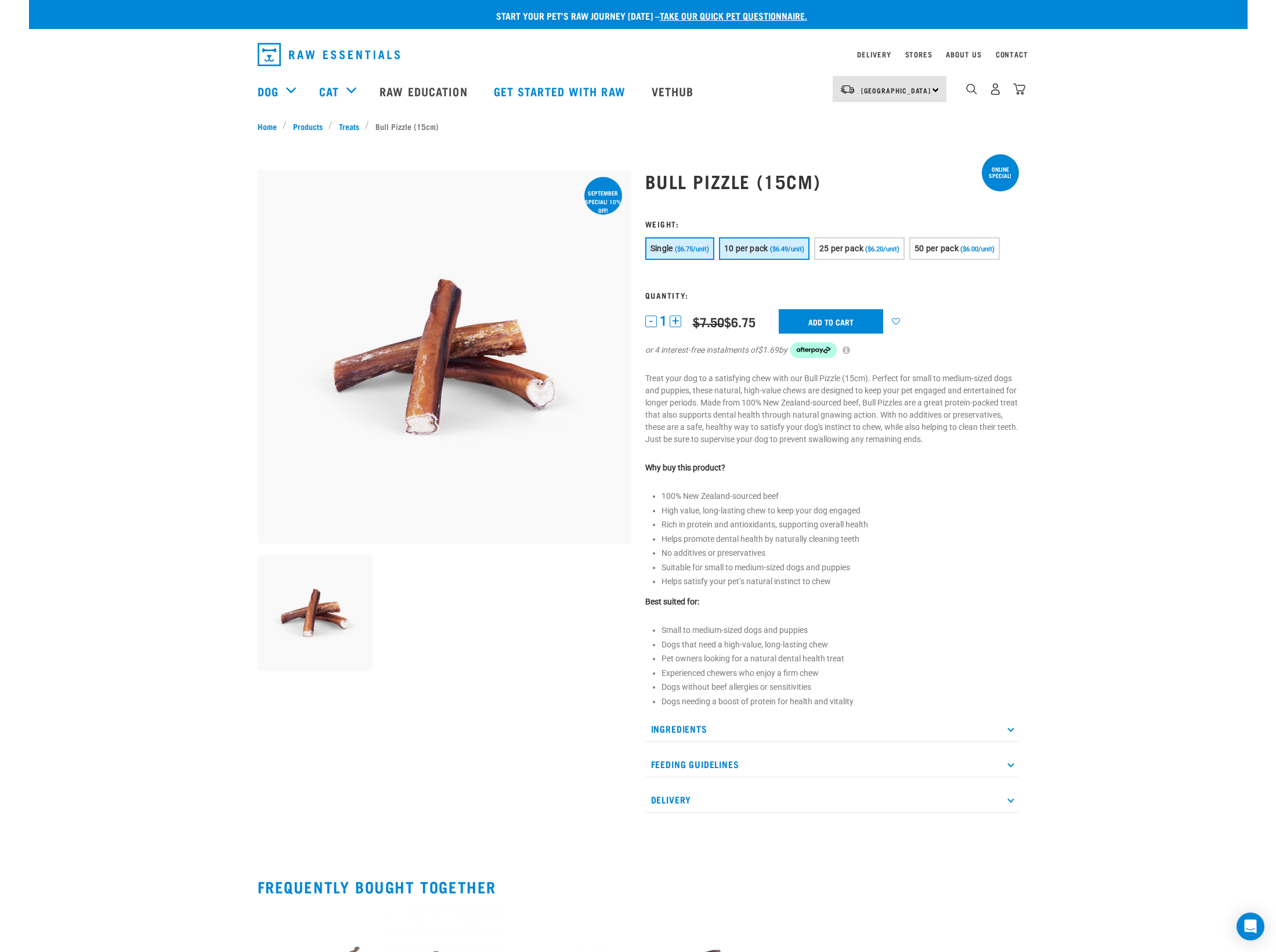
click at [768, 244] on span "10 per pack" at bounding box center [746, 248] width 44 height 9
click at [882, 252] on span "($6.20/unit)" at bounding box center [882, 249] width 34 height 8
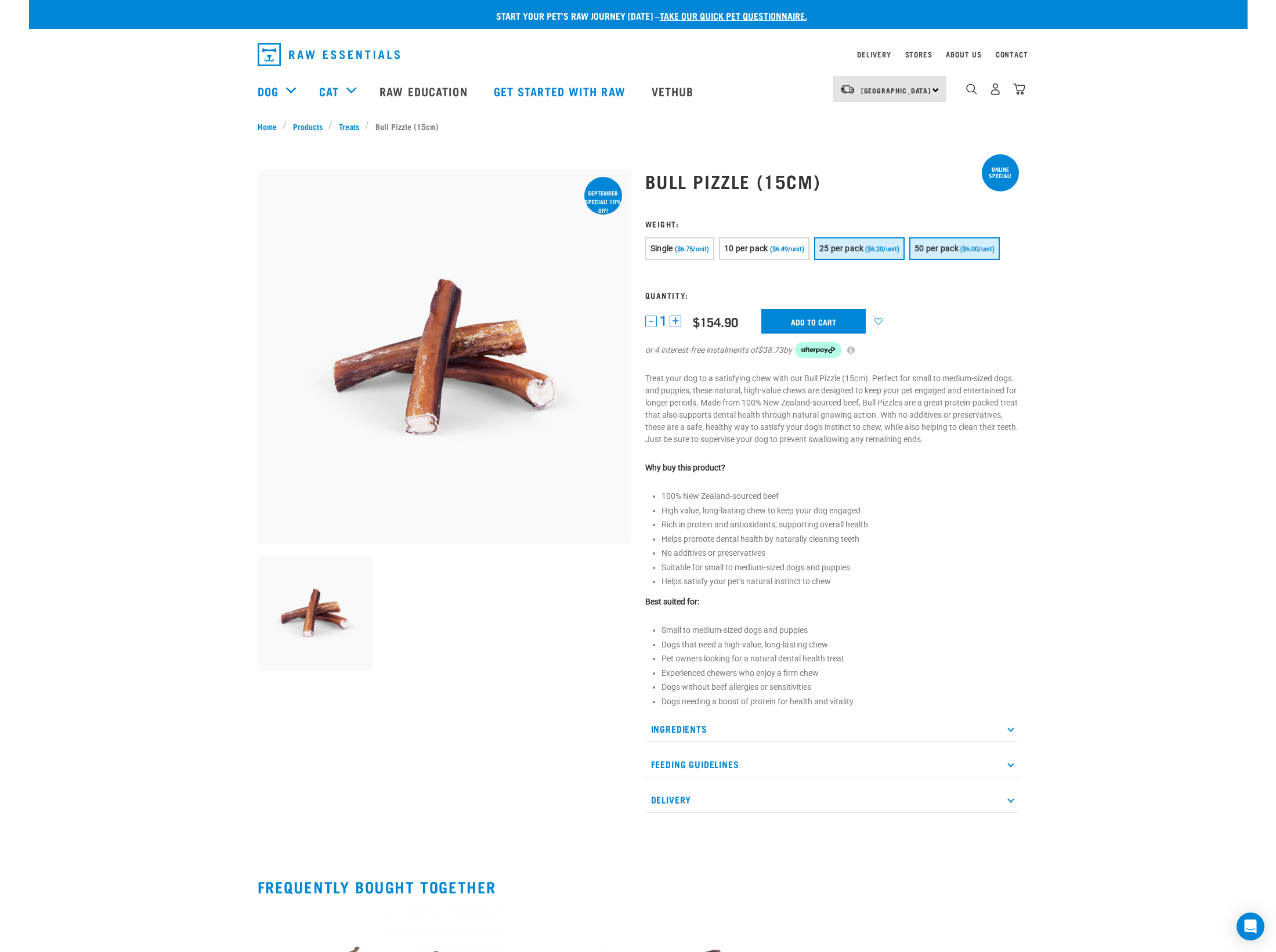
click at [952, 251] on span "50 per pack" at bounding box center [936, 248] width 44 height 9
click at [672, 250] on span "Single" at bounding box center [662, 248] width 22 height 9
click at [1022, 87] on img "dropdown navigation" at bounding box center [1019, 89] width 12 height 12
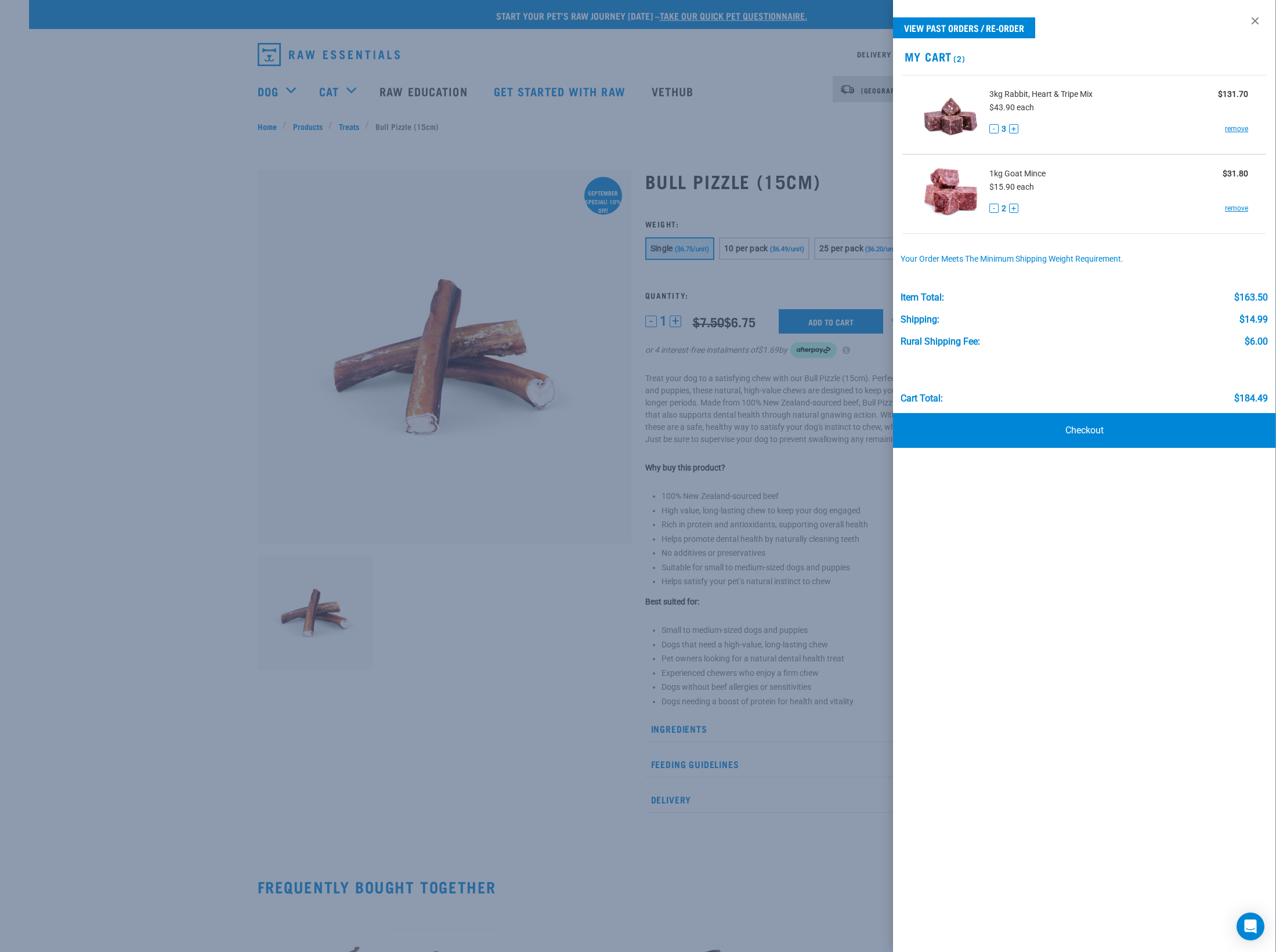
click at [269, 87] on div at bounding box center [638, 476] width 1276 height 952
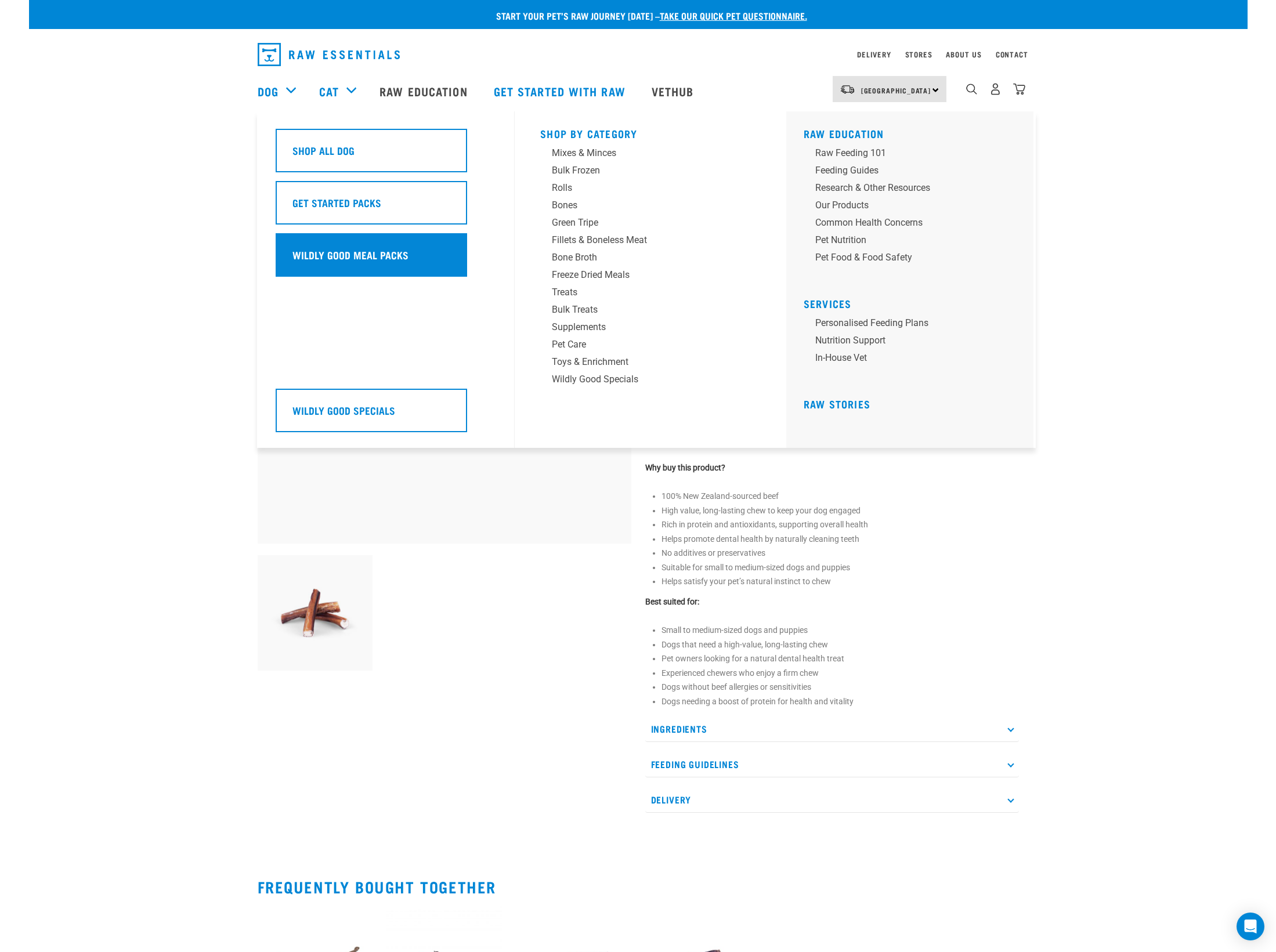
click at [338, 252] on h5 "Wildly Good Meal Packs" at bounding box center [350, 255] width 116 height 15
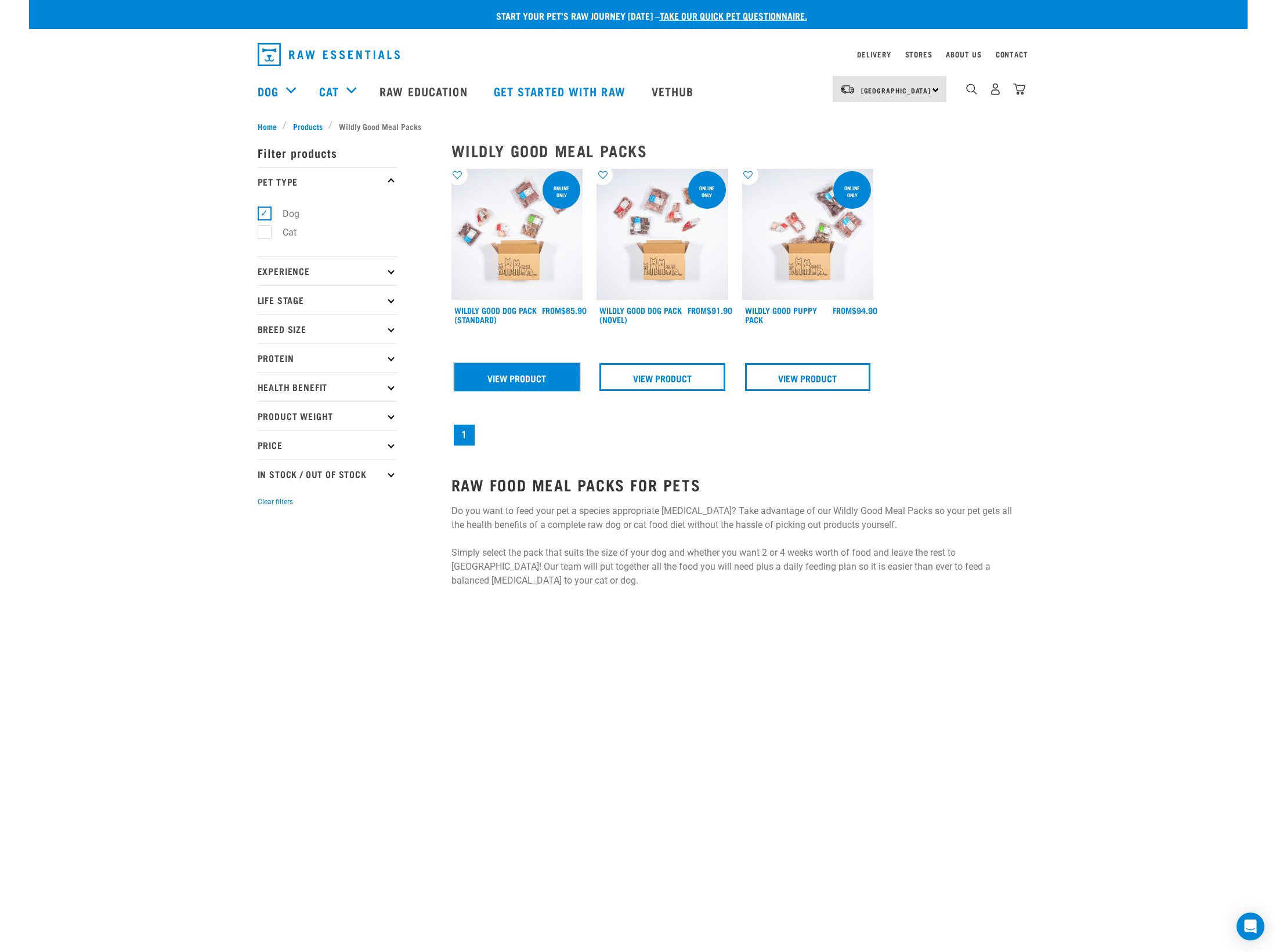
click at [536, 381] on link "View Product" at bounding box center [517, 377] width 126 height 27
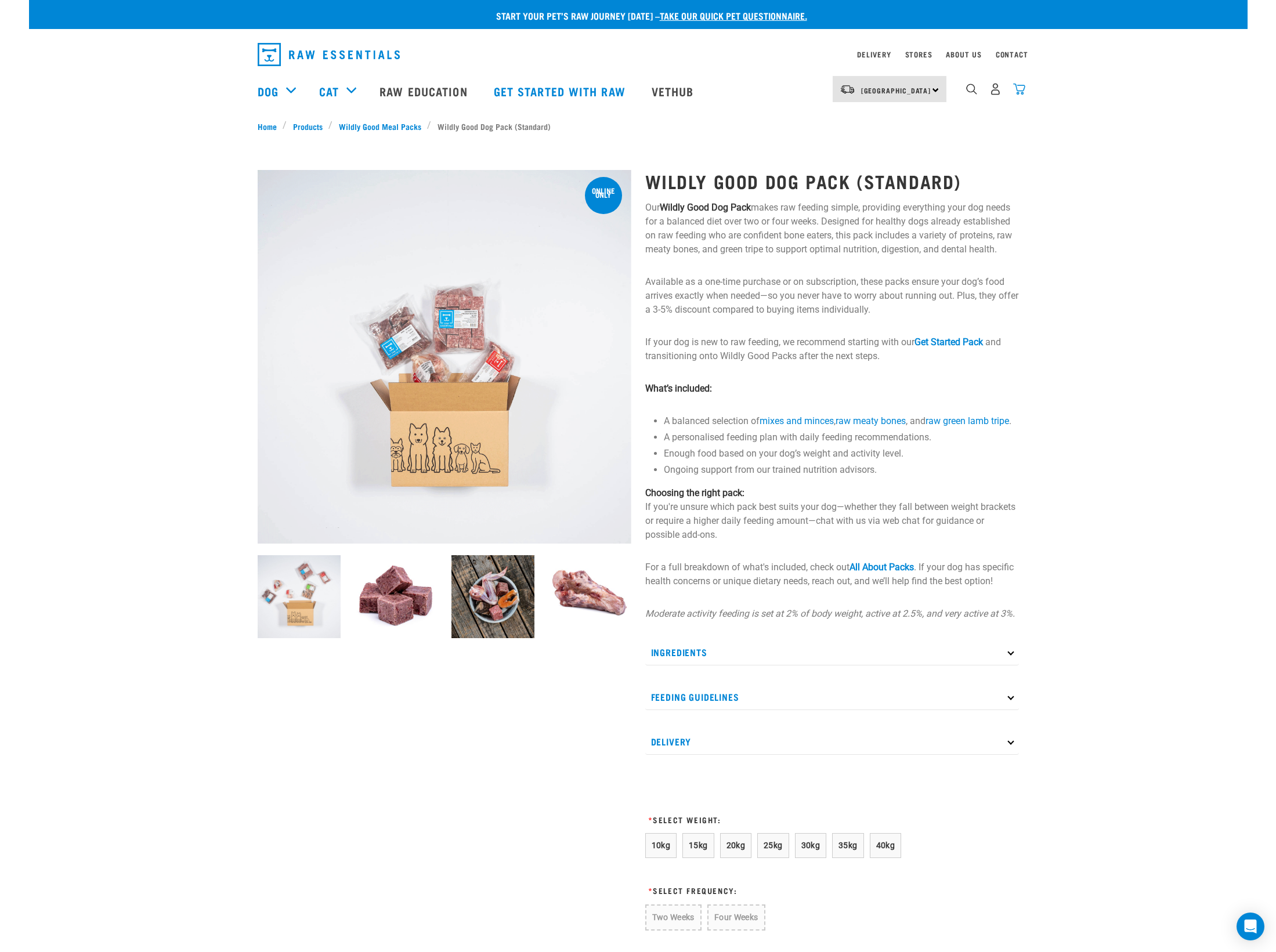
click at [1020, 93] on img "dropdown navigation" at bounding box center [1019, 89] width 12 height 12
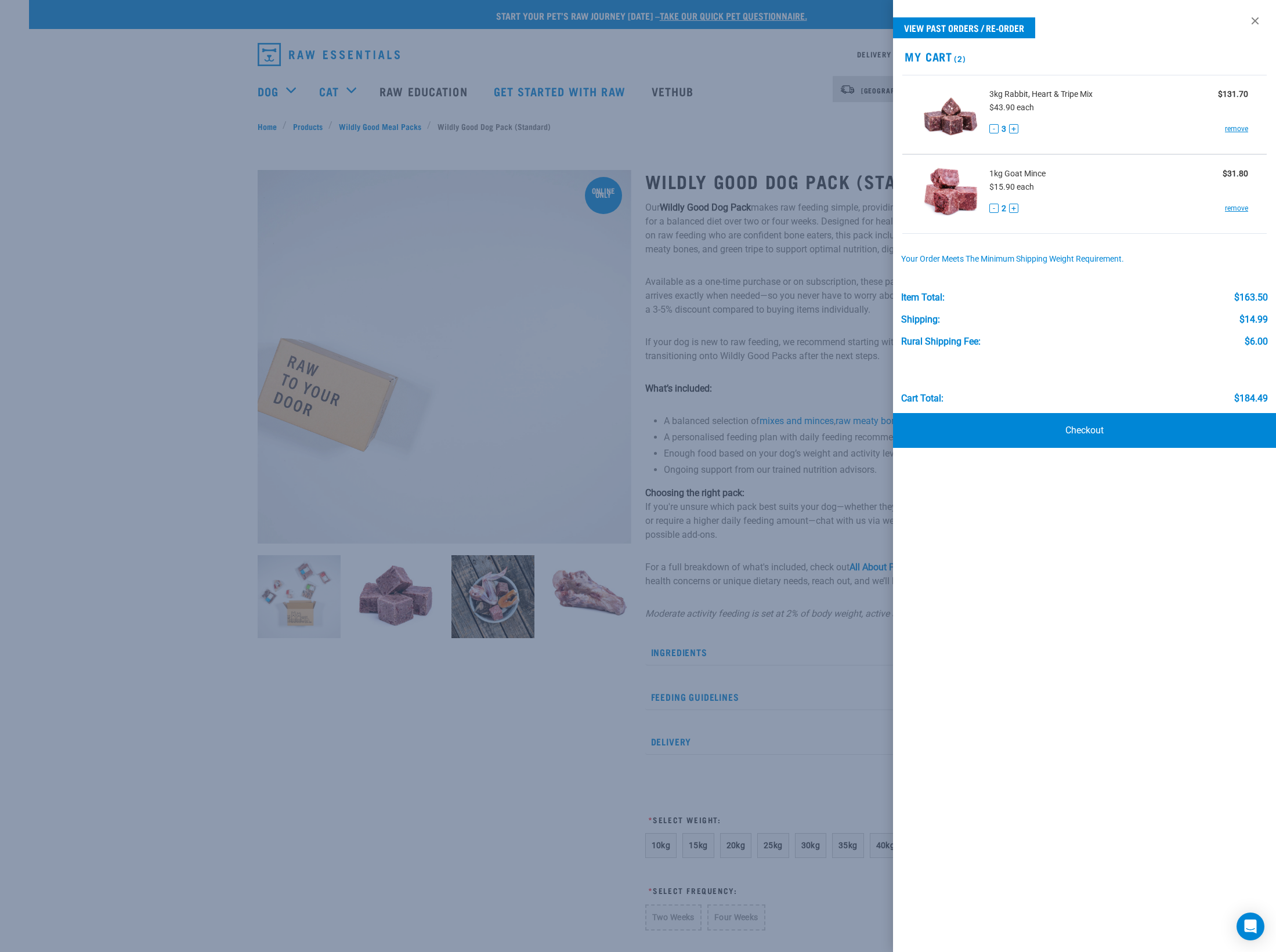
click at [299, 121] on div at bounding box center [638, 476] width 1276 height 952
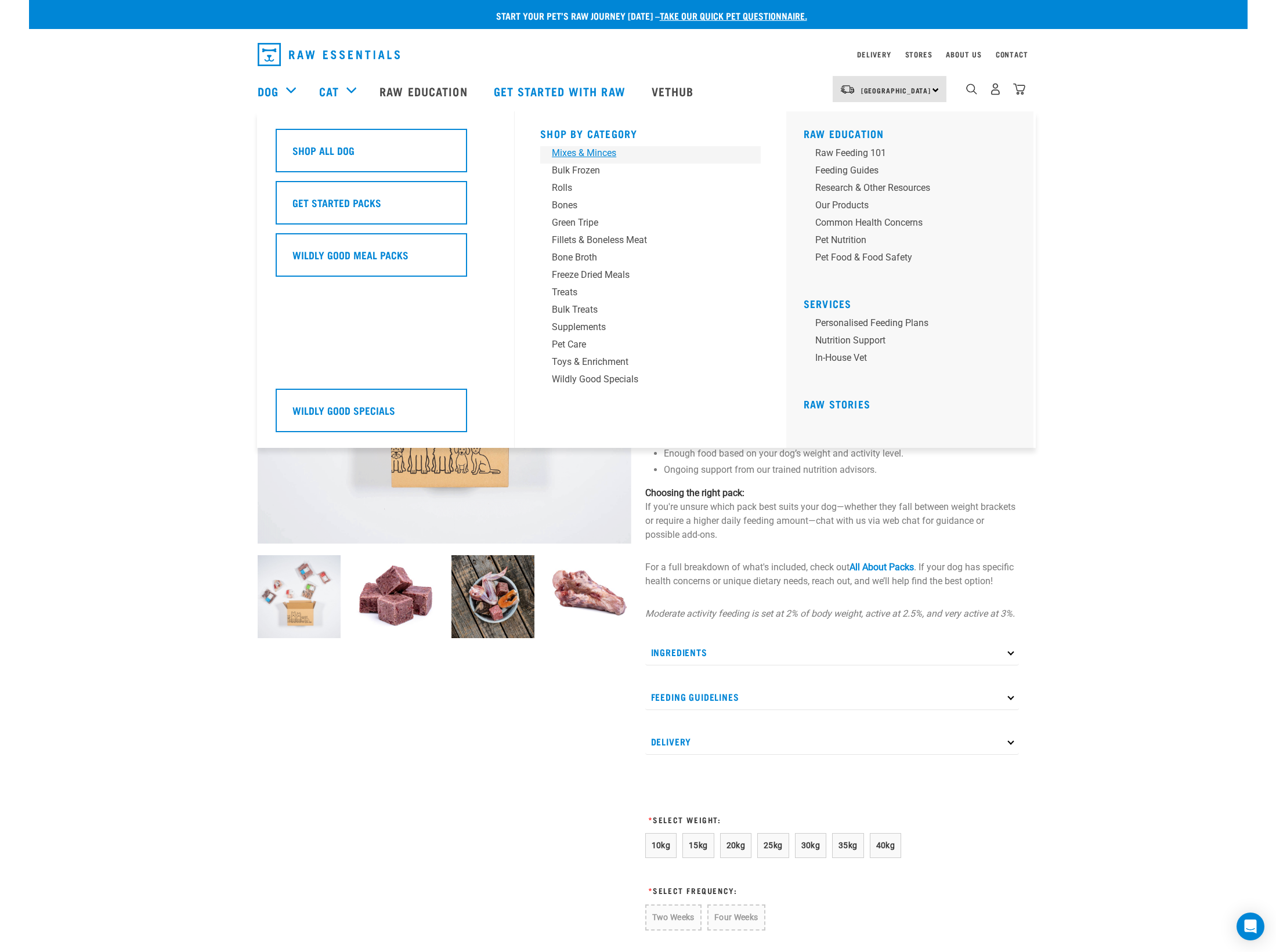
click at [571, 155] on div "Mixes & Minces" at bounding box center [642, 153] width 181 height 14
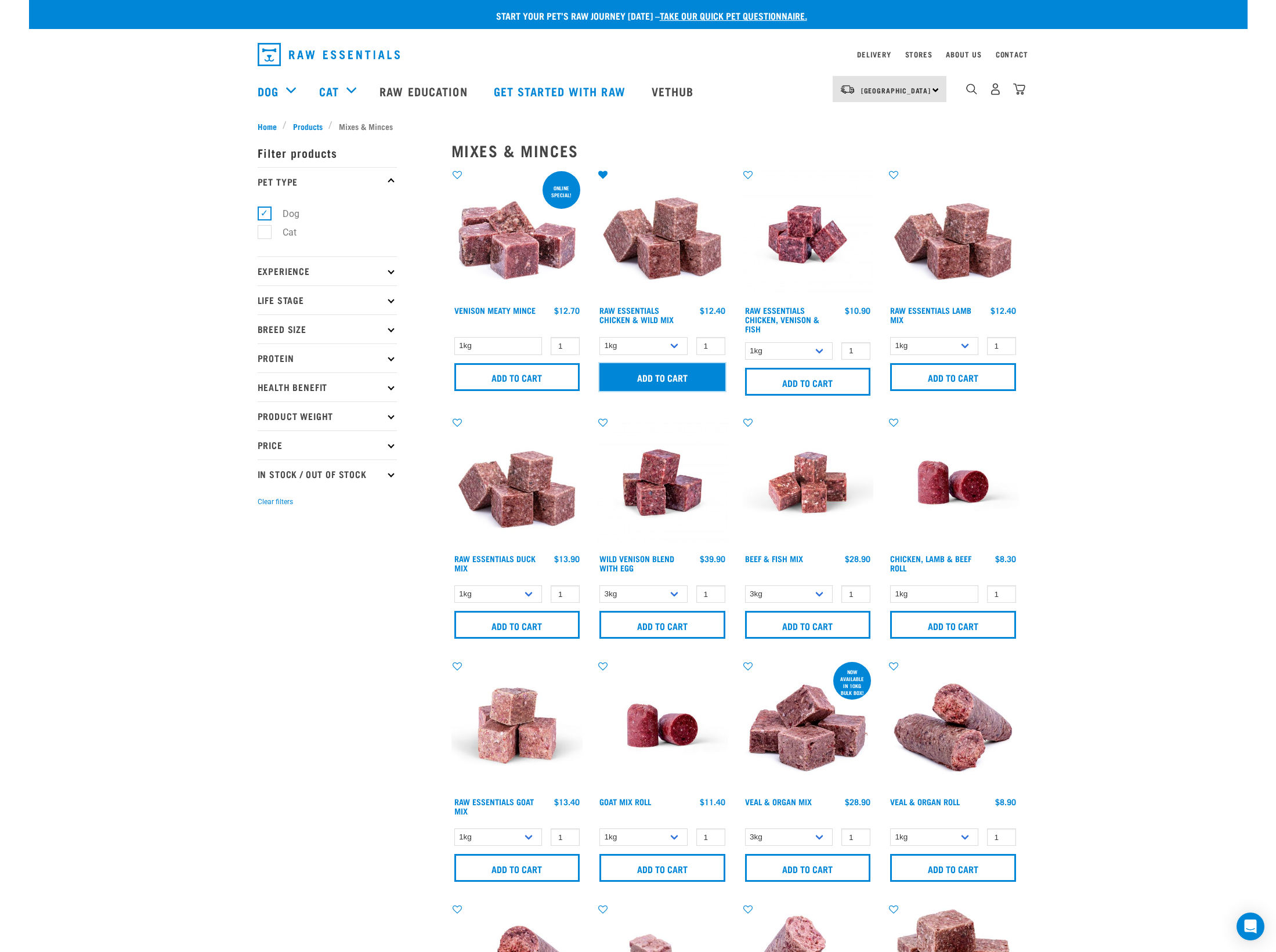
click at [660, 378] on input "Add to cart" at bounding box center [662, 377] width 126 height 27
click at [0, 0] on div at bounding box center [0, 0] width 0 height 0
click at [1019, 92] on img "dropdown navigation" at bounding box center [1019, 89] width 12 height 12
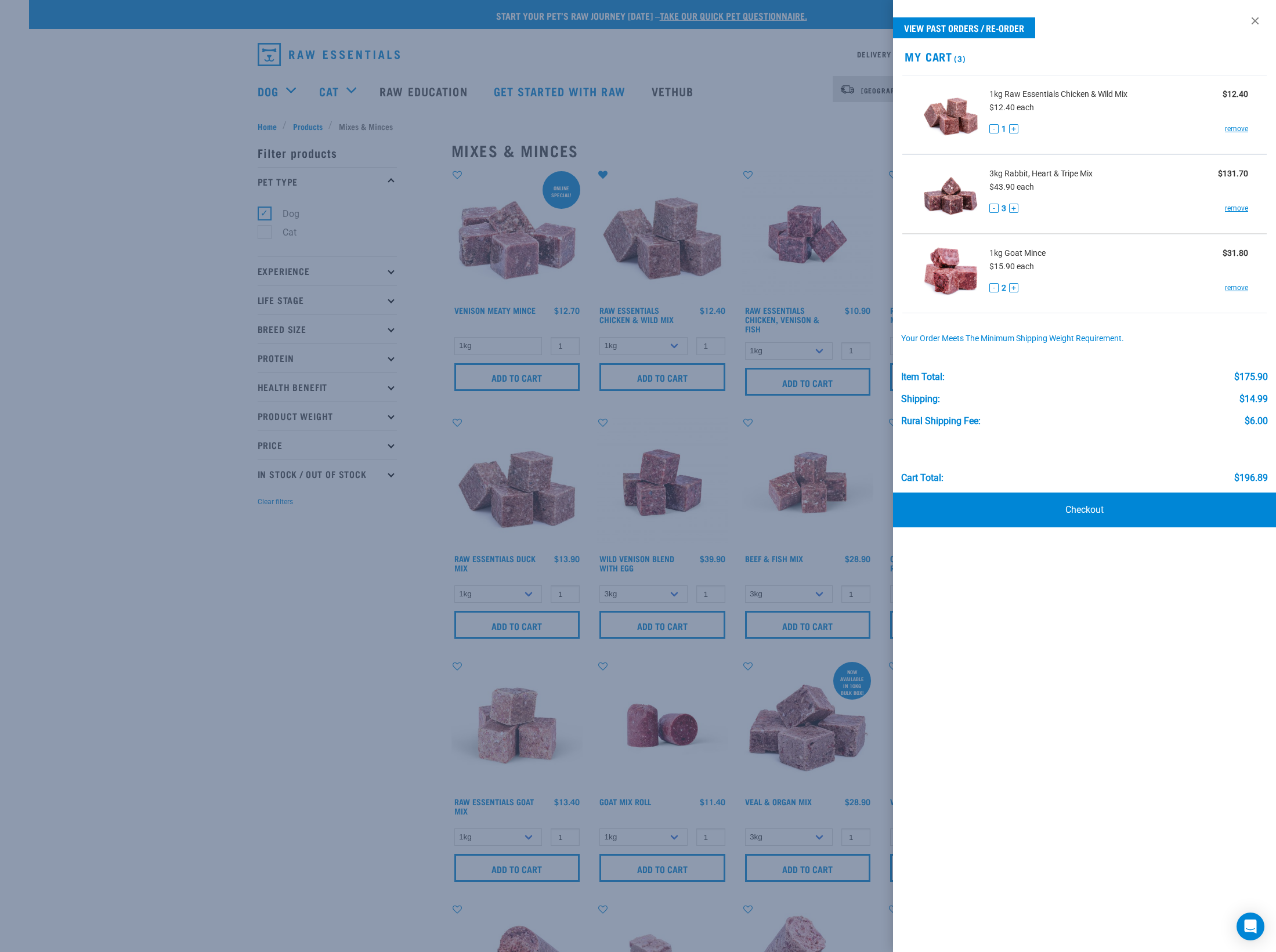
click at [1055, 94] on span "1kg Raw Essentials Chicken & Wild Mix" at bounding box center [1058, 94] width 138 height 12
click at [1086, 515] on link "Checkout" at bounding box center [1085, 509] width 383 height 35
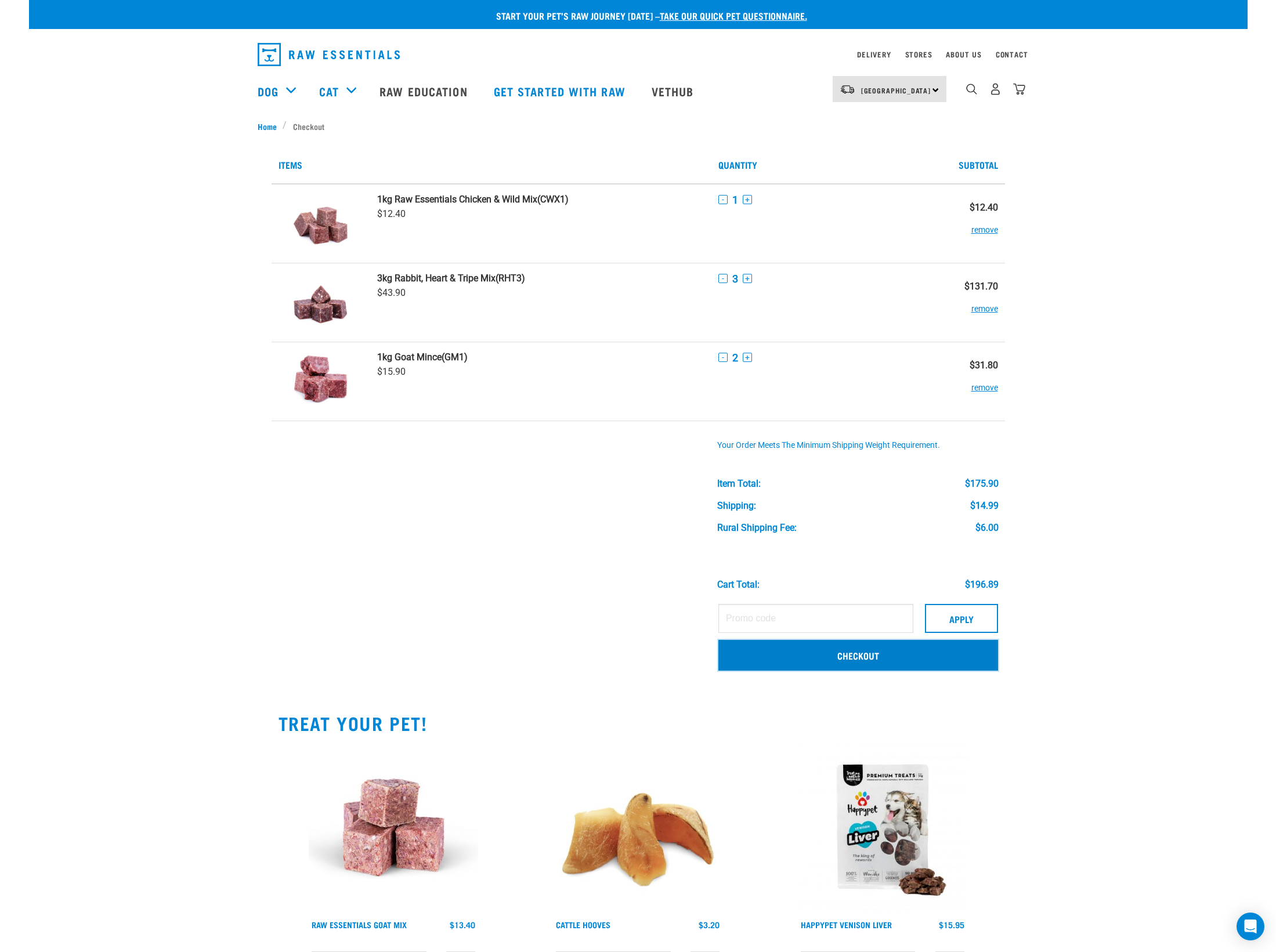
click at [867, 660] on link "Checkout" at bounding box center [858, 654] width 280 height 30
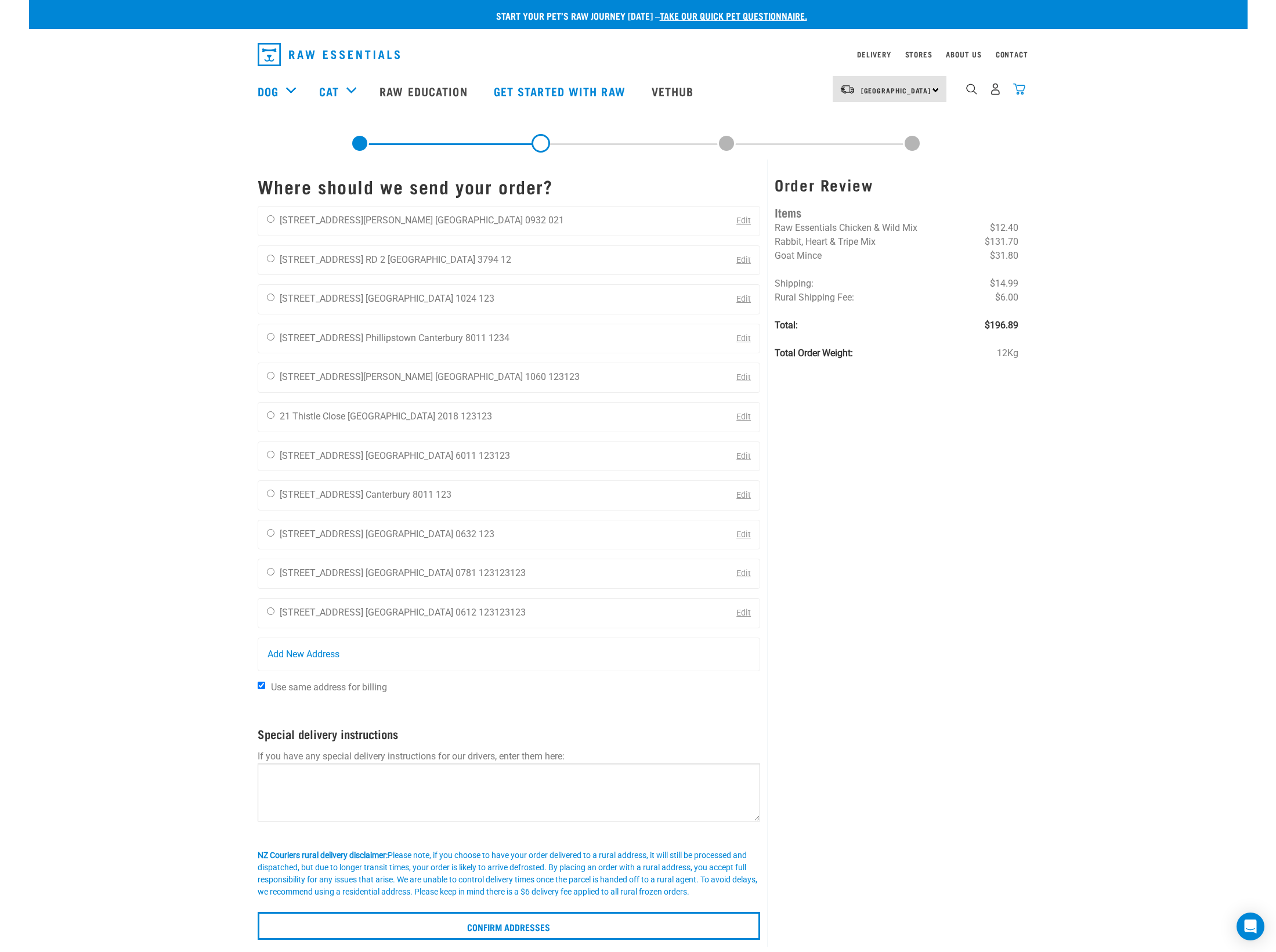
click at [1018, 91] on img "dropdown navigation" at bounding box center [1019, 89] width 12 height 12
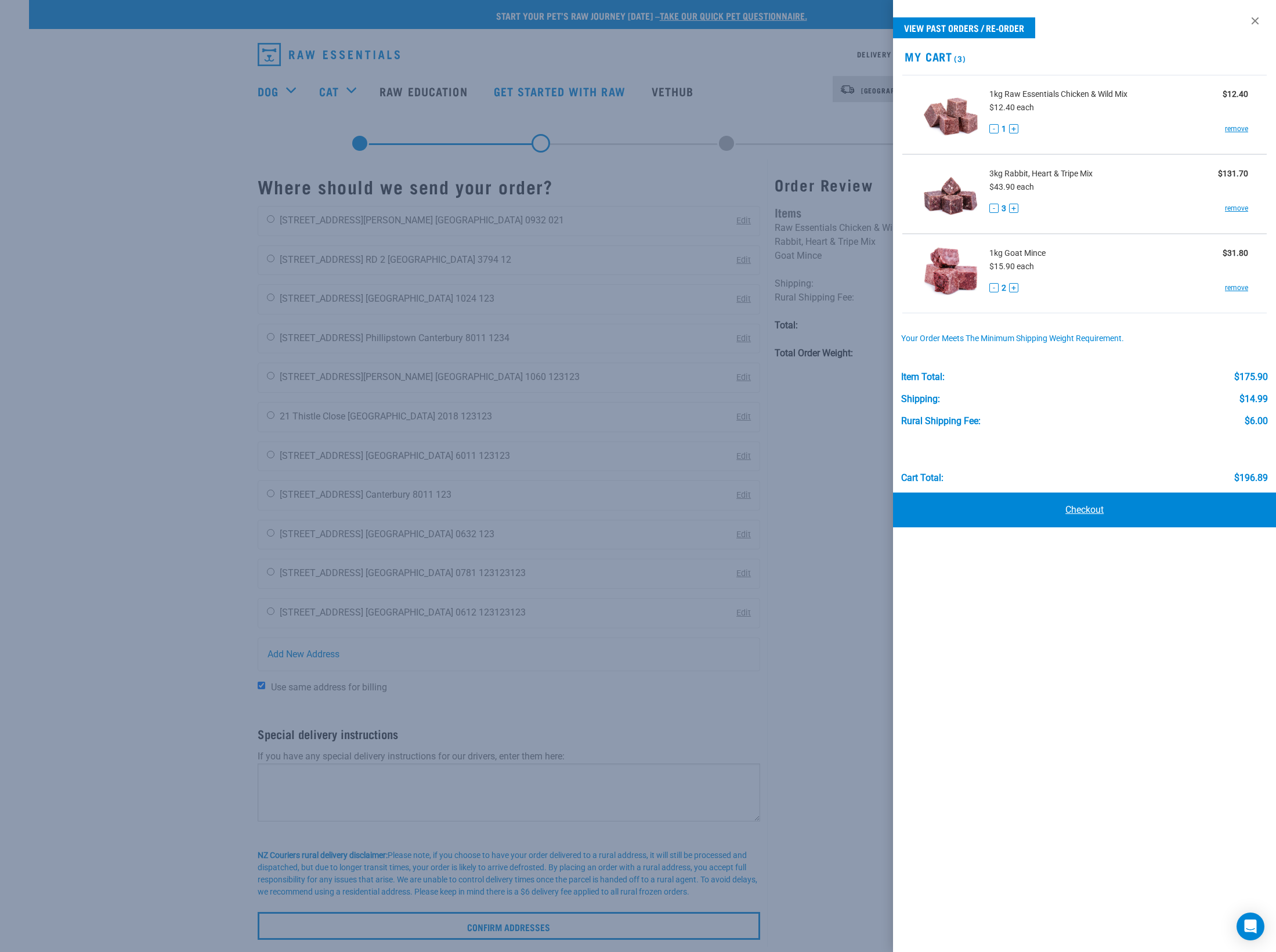
click at [1080, 508] on link "Checkout" at bounding box center [1085, 509] width 383 height 35
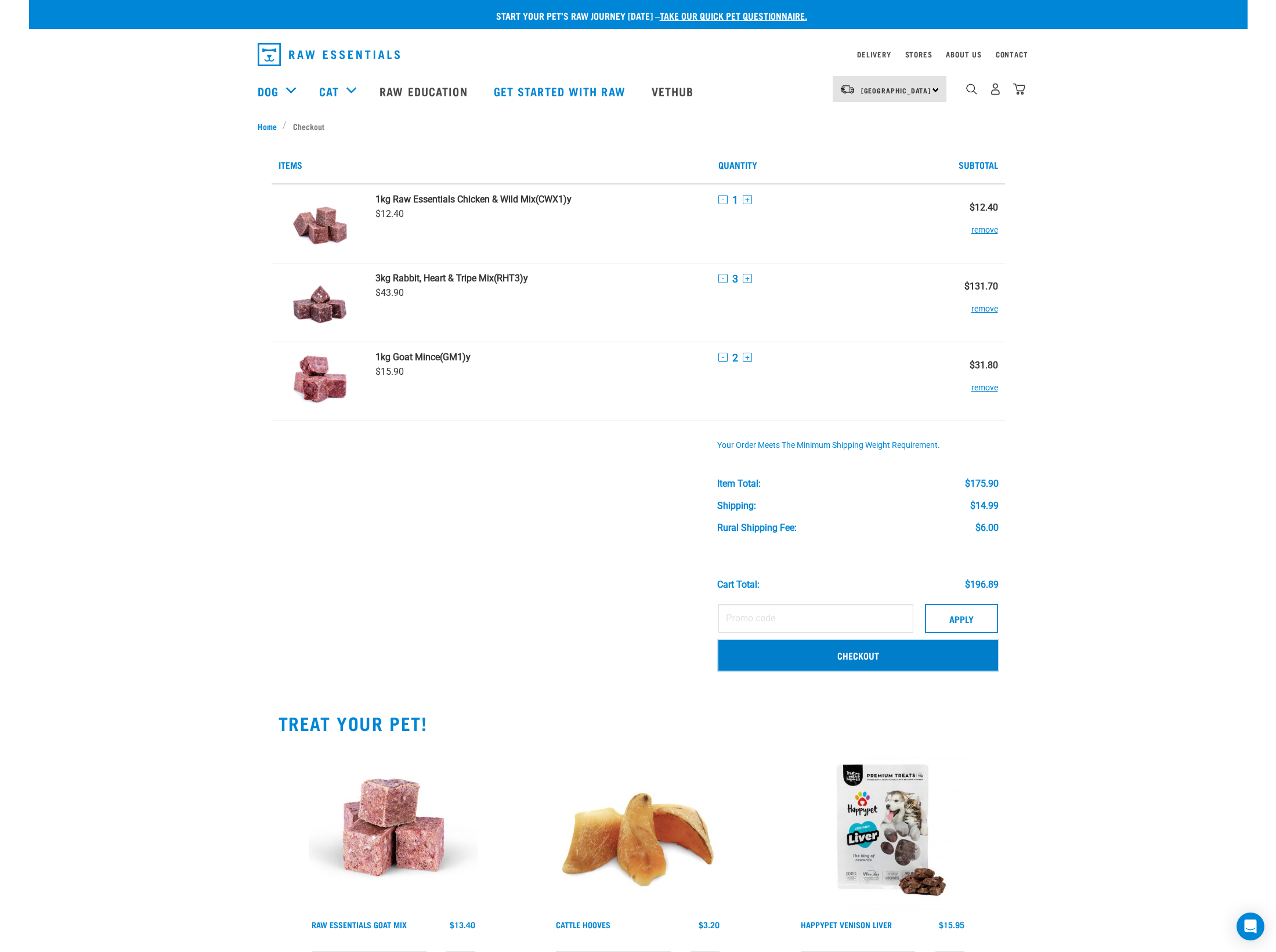
click at [876, 653] on link "Checkout" at bounding box center [858, 654] width 280 height 30
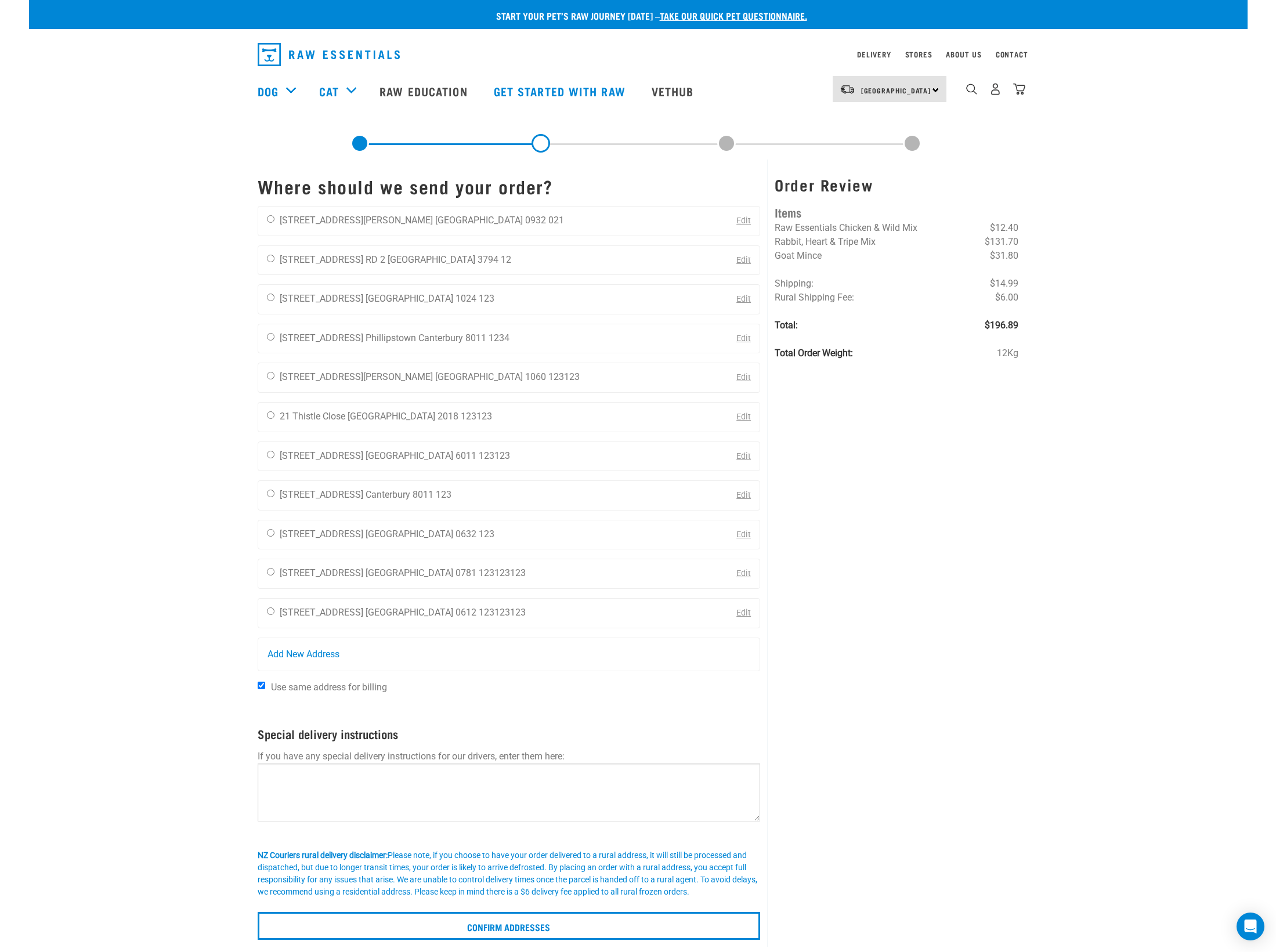
click at [999, 443] on div "Order Review Items Raw Essentials Chicken & Wild Mix $12.40 Rabbit, Heart & Tri…" at bounding box center [896, 553] width 258 height 787
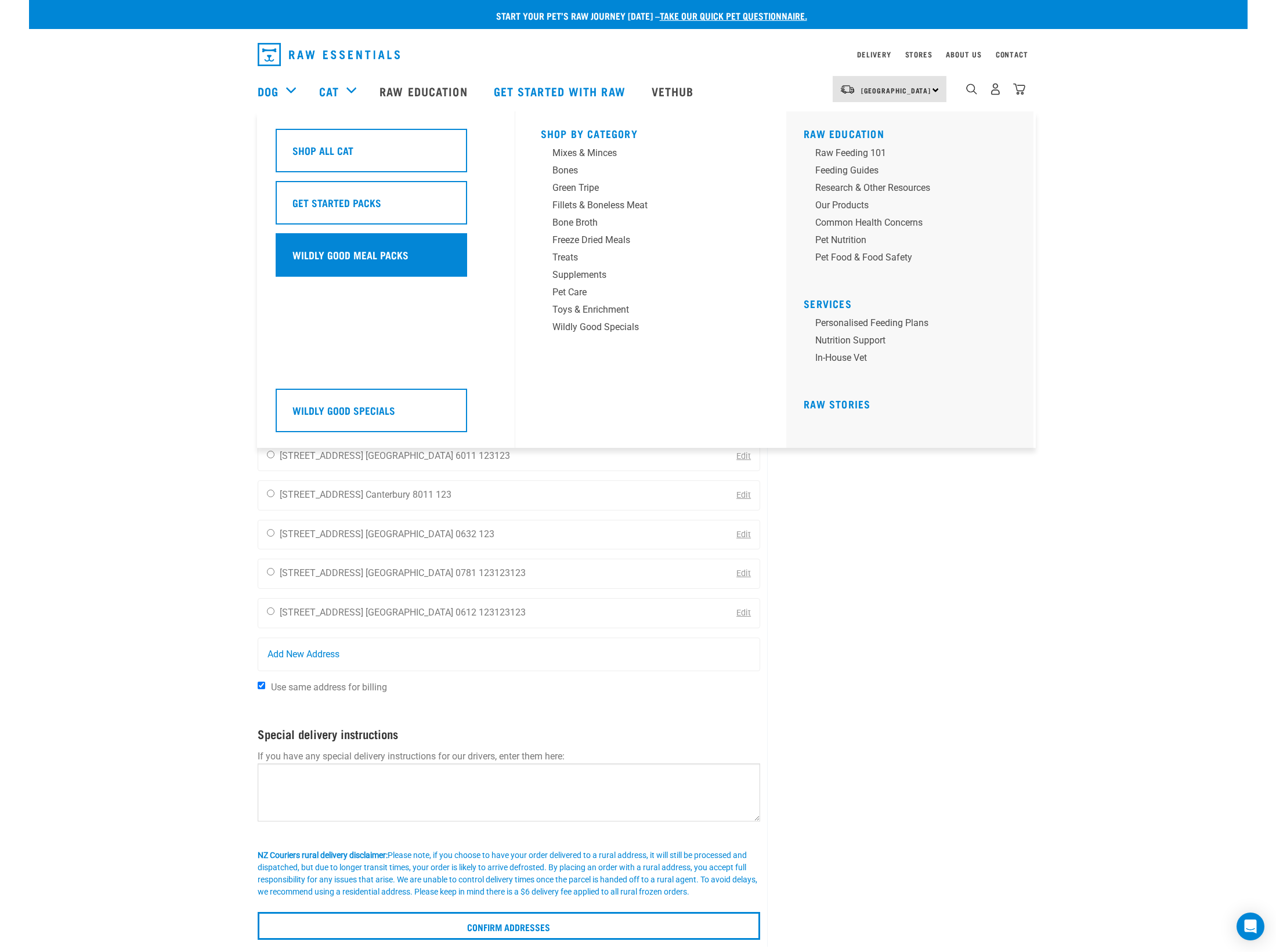
click at [348, 253] on h5 "Wildly Good Meal Packs" at bounding box center [350, 255] width 116 height 15
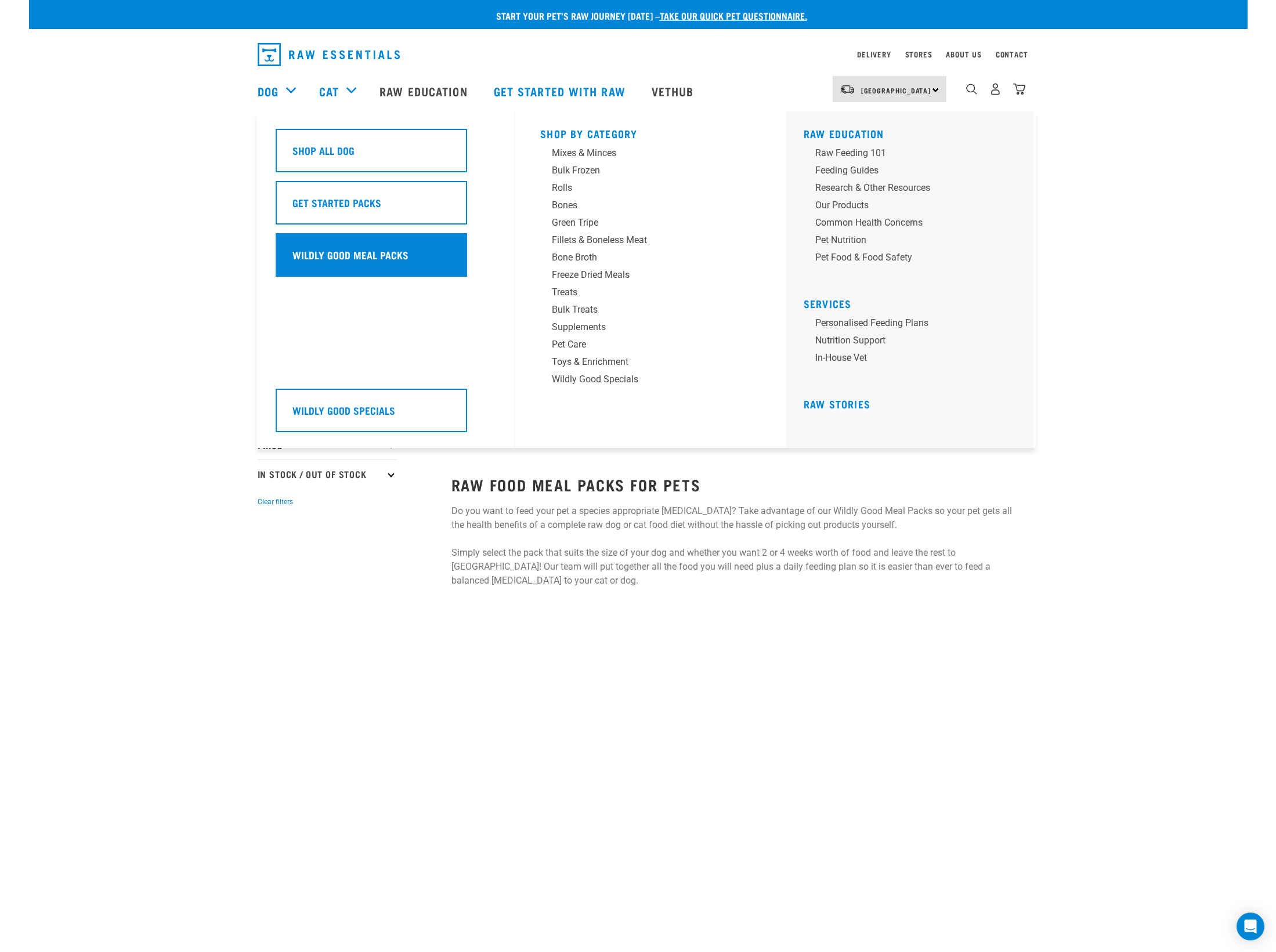
click at [350, 244] on div "Wildly Good Meal Packs" at bounding box center [371, 255] width 191 height 44
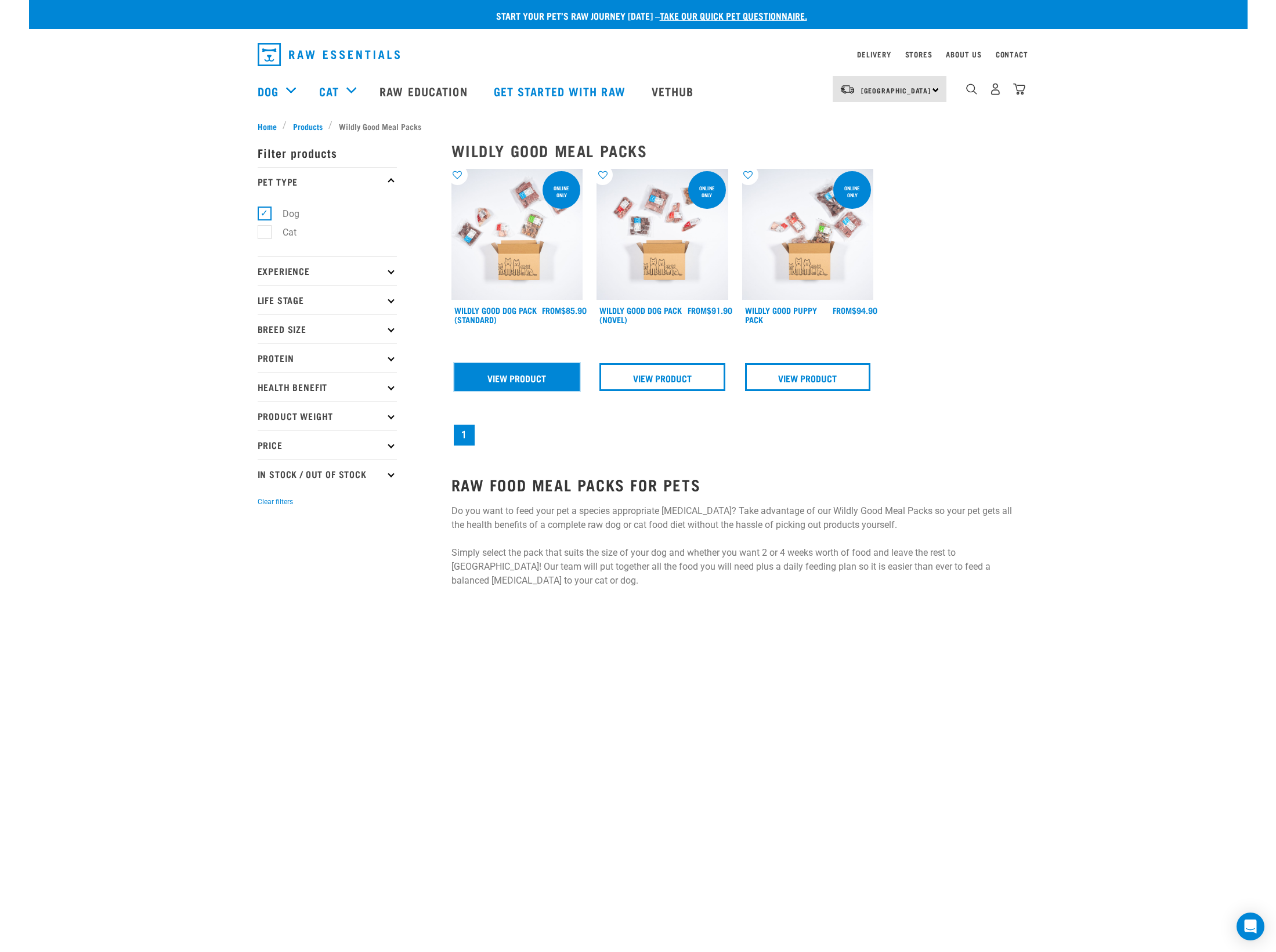
click at [509, 378] on link "View Product" at bounding box center [517, 377] width 126 height 27
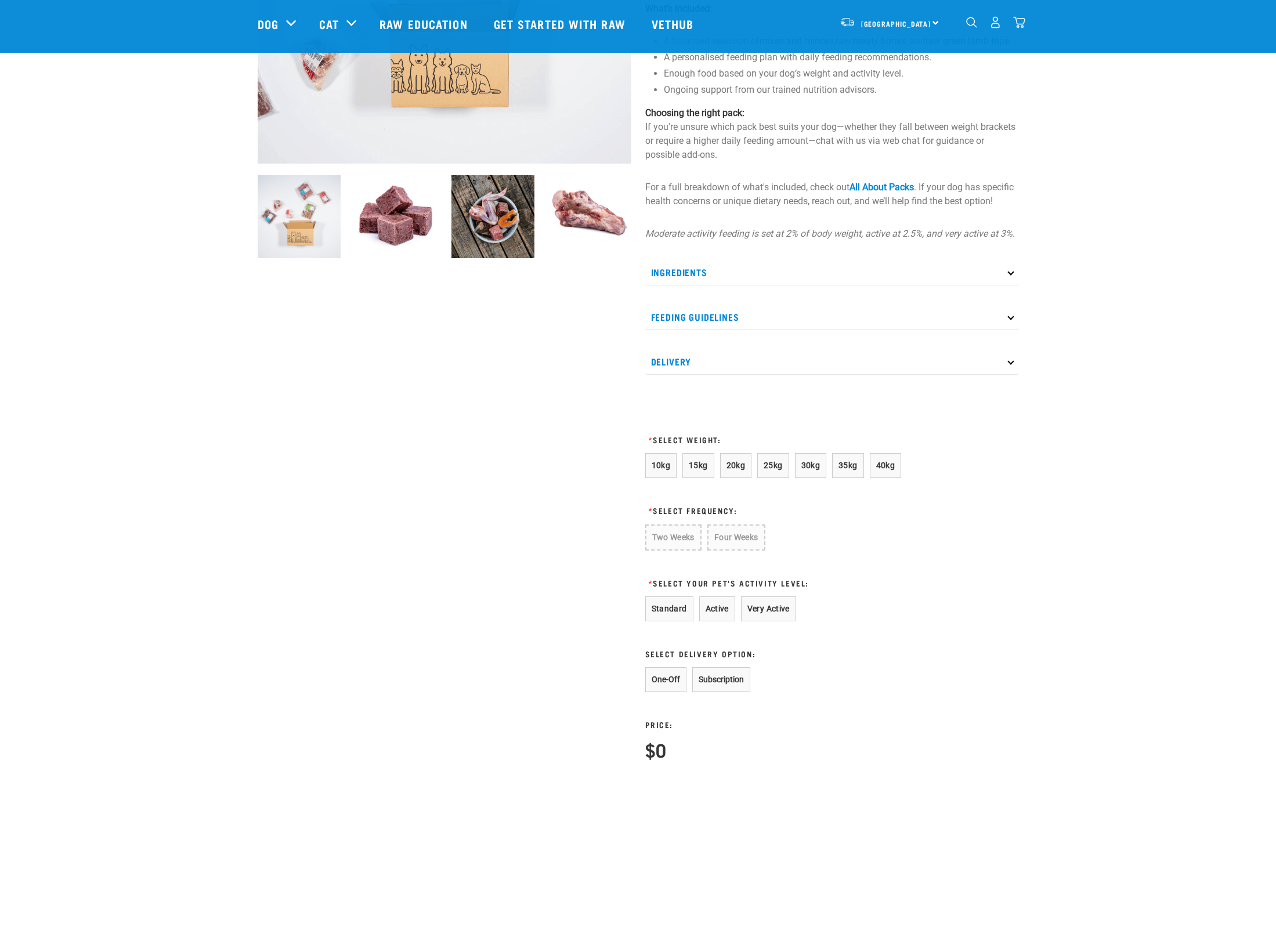
scroll to position [354, 0]
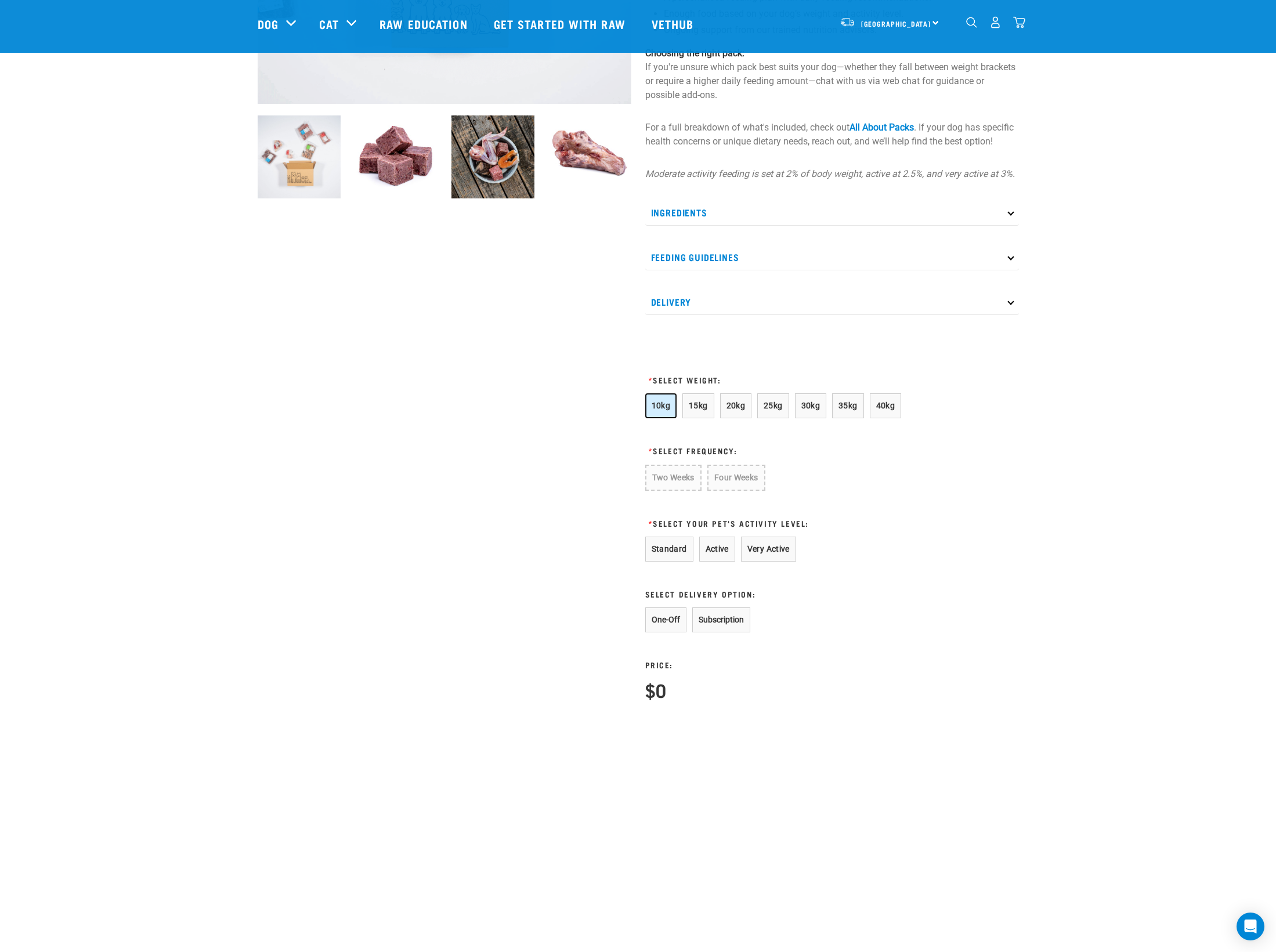
click at [664, 410] on span "10kg" at bounding box center [661, 405] width 19 height 9
click at [747, 483] on button "Four Weeks" at bounding box center [735, 478] width 57 height 26
click at [657, 562] on button "Standard" at bounding box center [669, 548] width 48 height 25
click at [661, 631] on button "One-Off" at bounding box center [666, 619] width 41 height 25
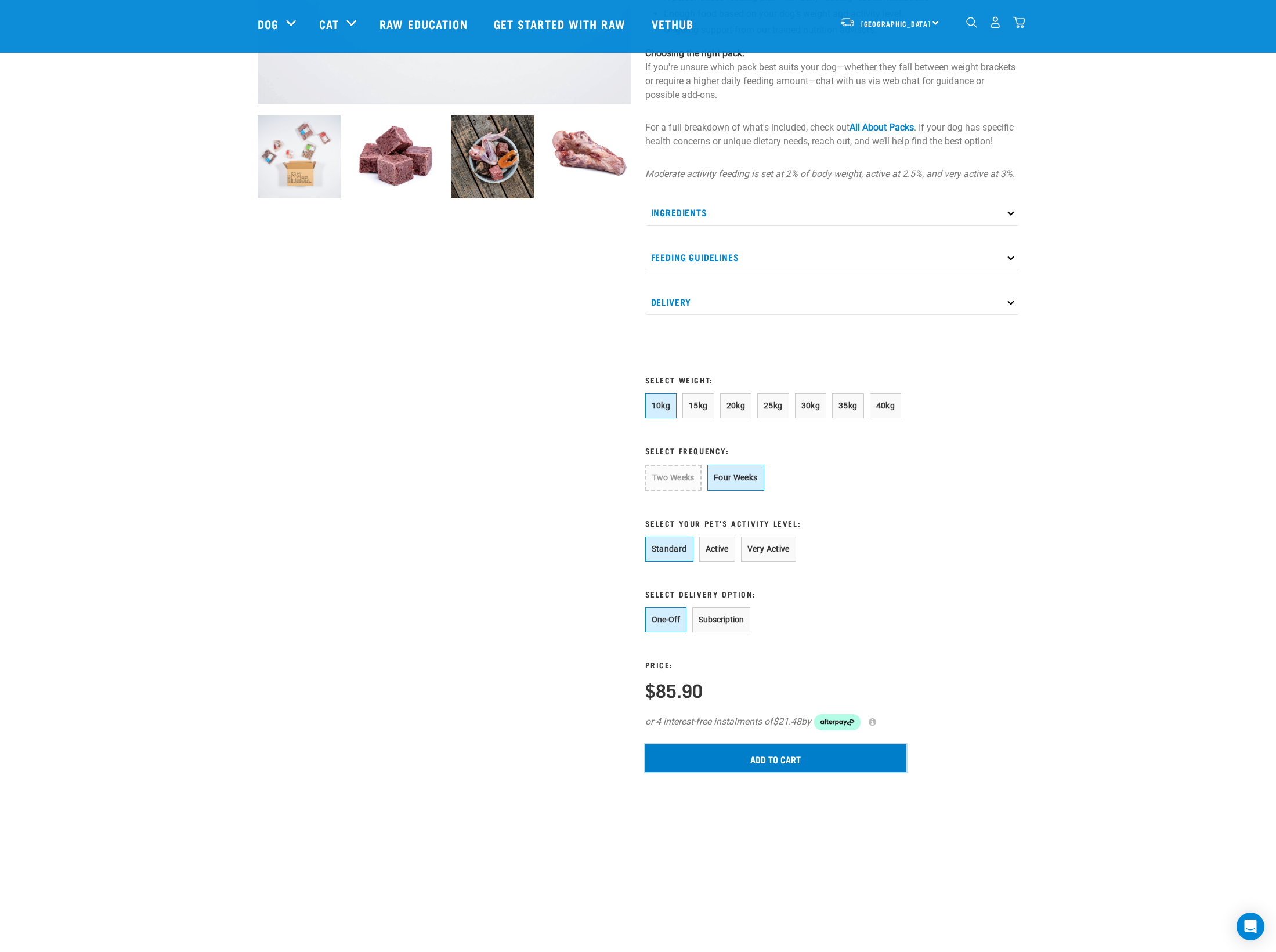
click at [791, 767] on input "Add to cart" at bounding box center [776, 758] width 261 height 27
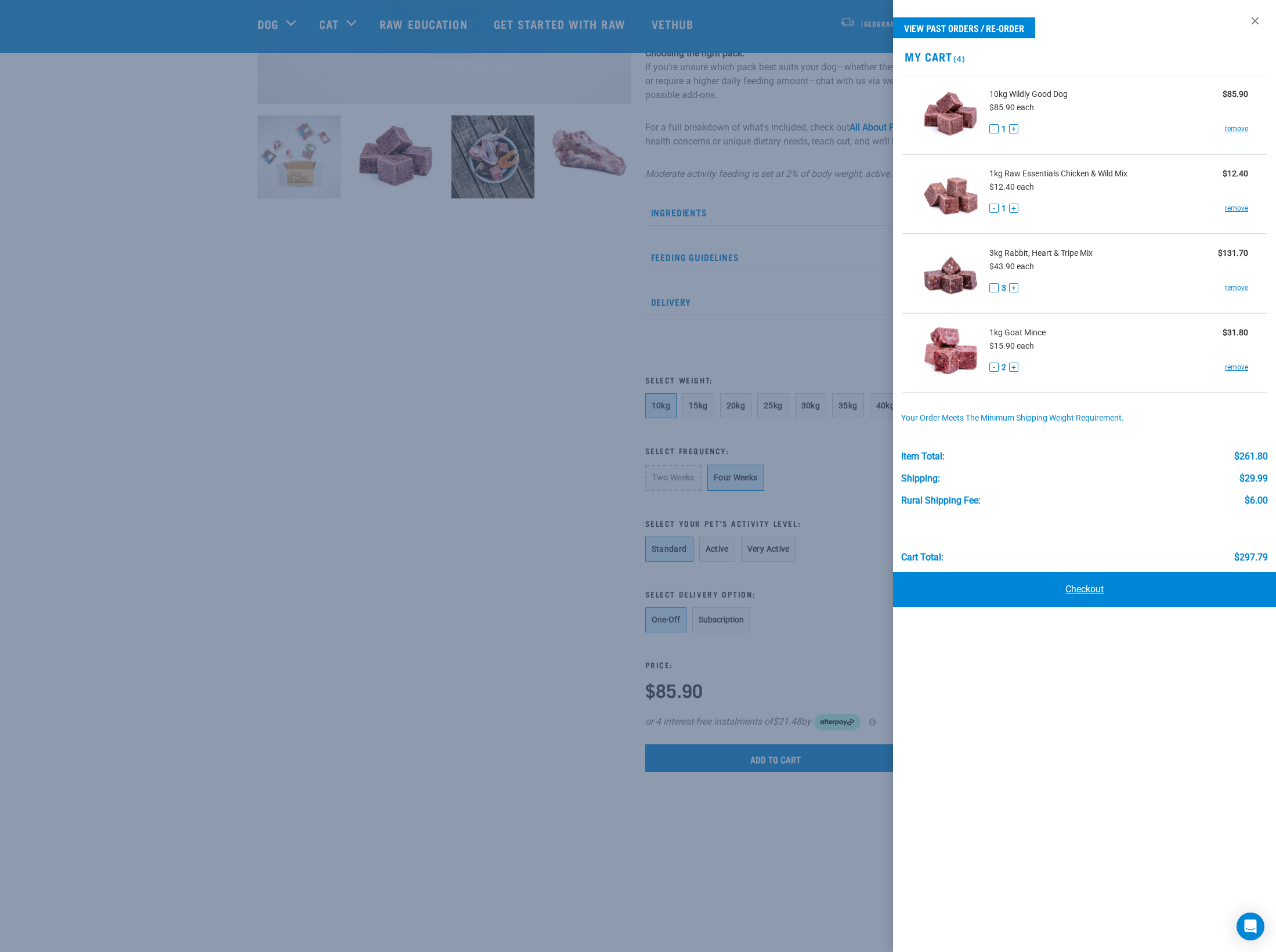
click at [1068, 587] on link "Checkout" at bounding box center [1085, 589] width 383 height 35
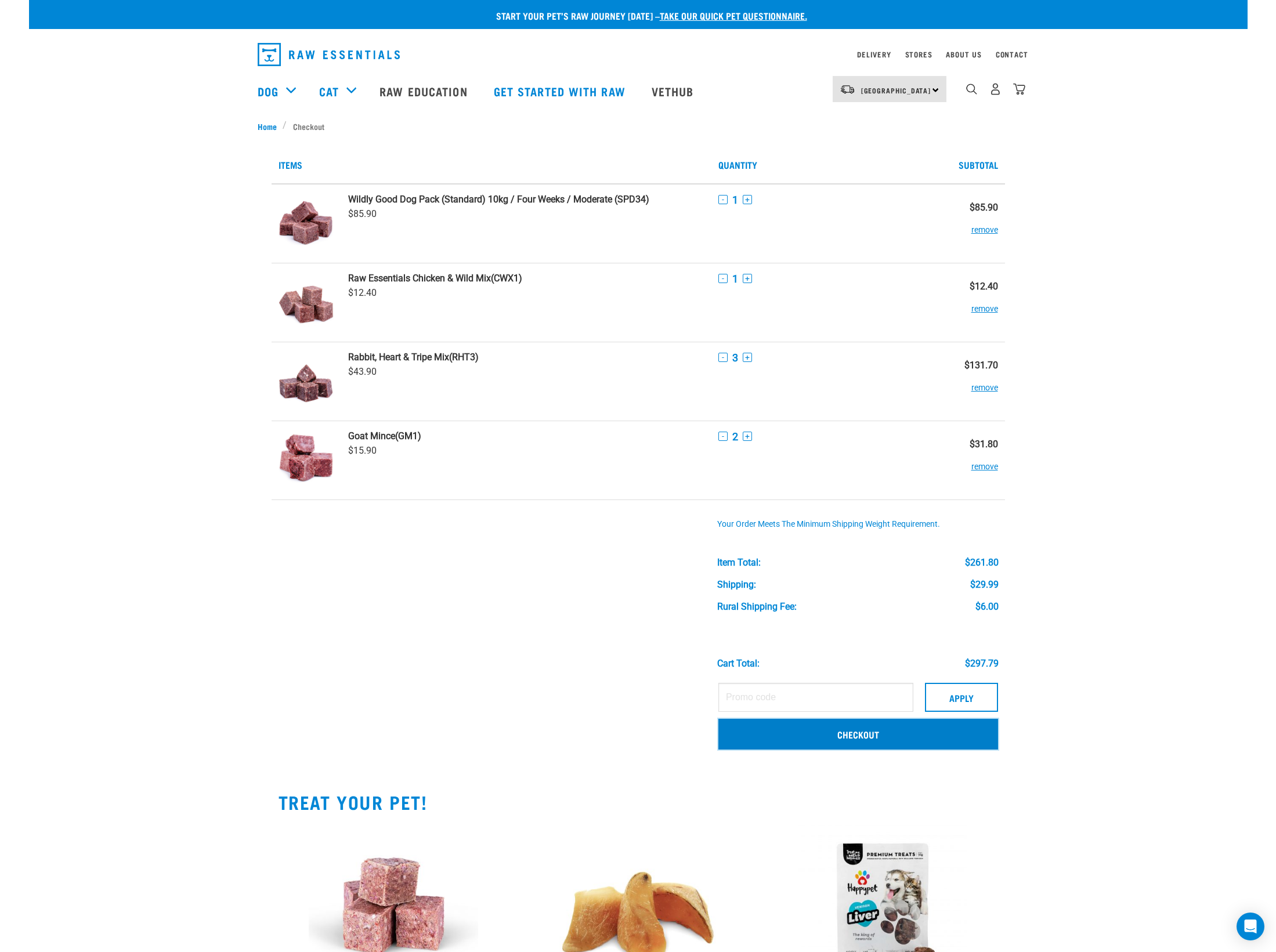
click at [878, 735] on link "Checkout" at bounding box center [858, 733] width 280 height 30
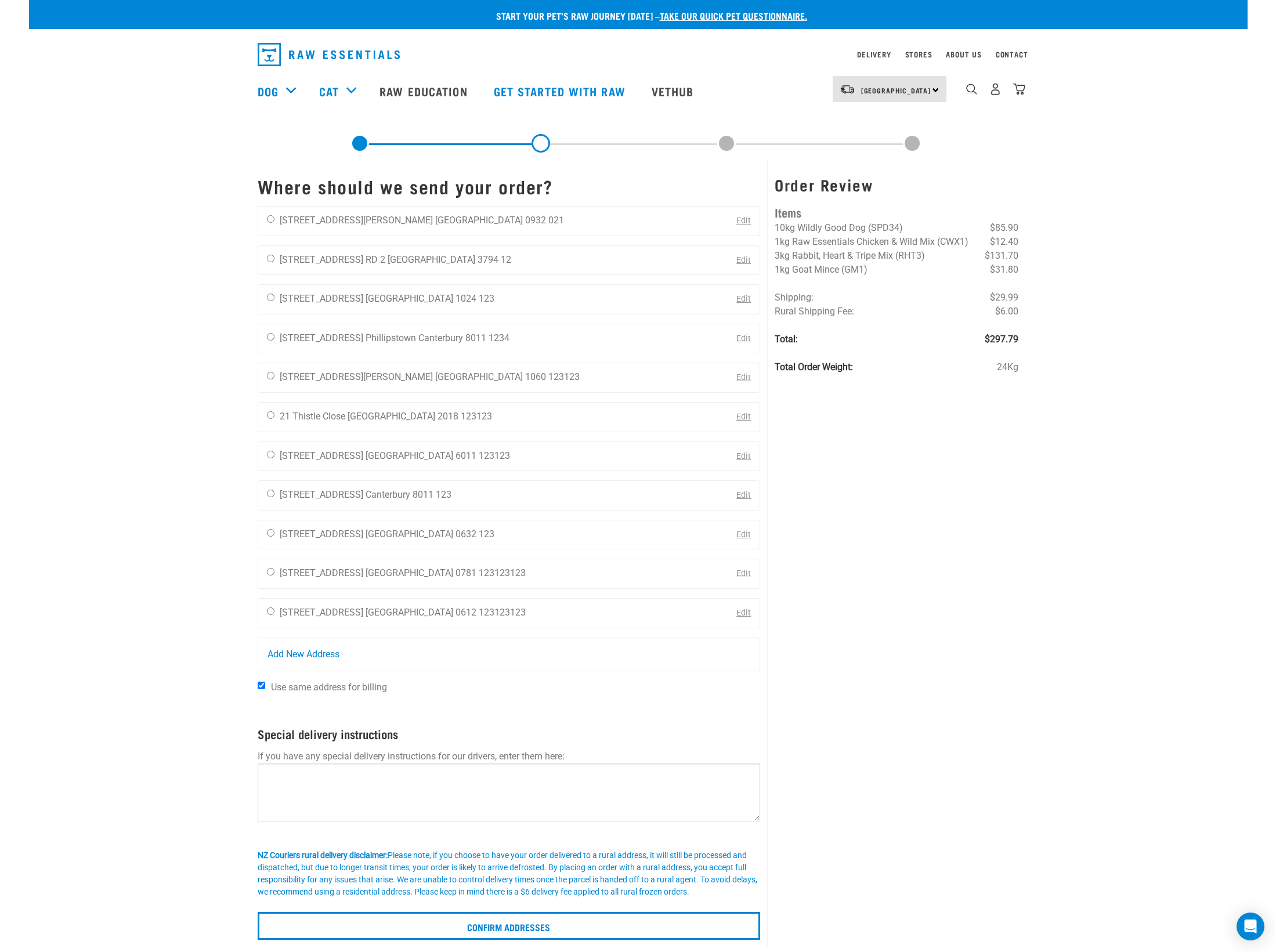
click at [1019, 87] on img "dropdown navigation" at bounding box center [1019, 89] width 12 height 12
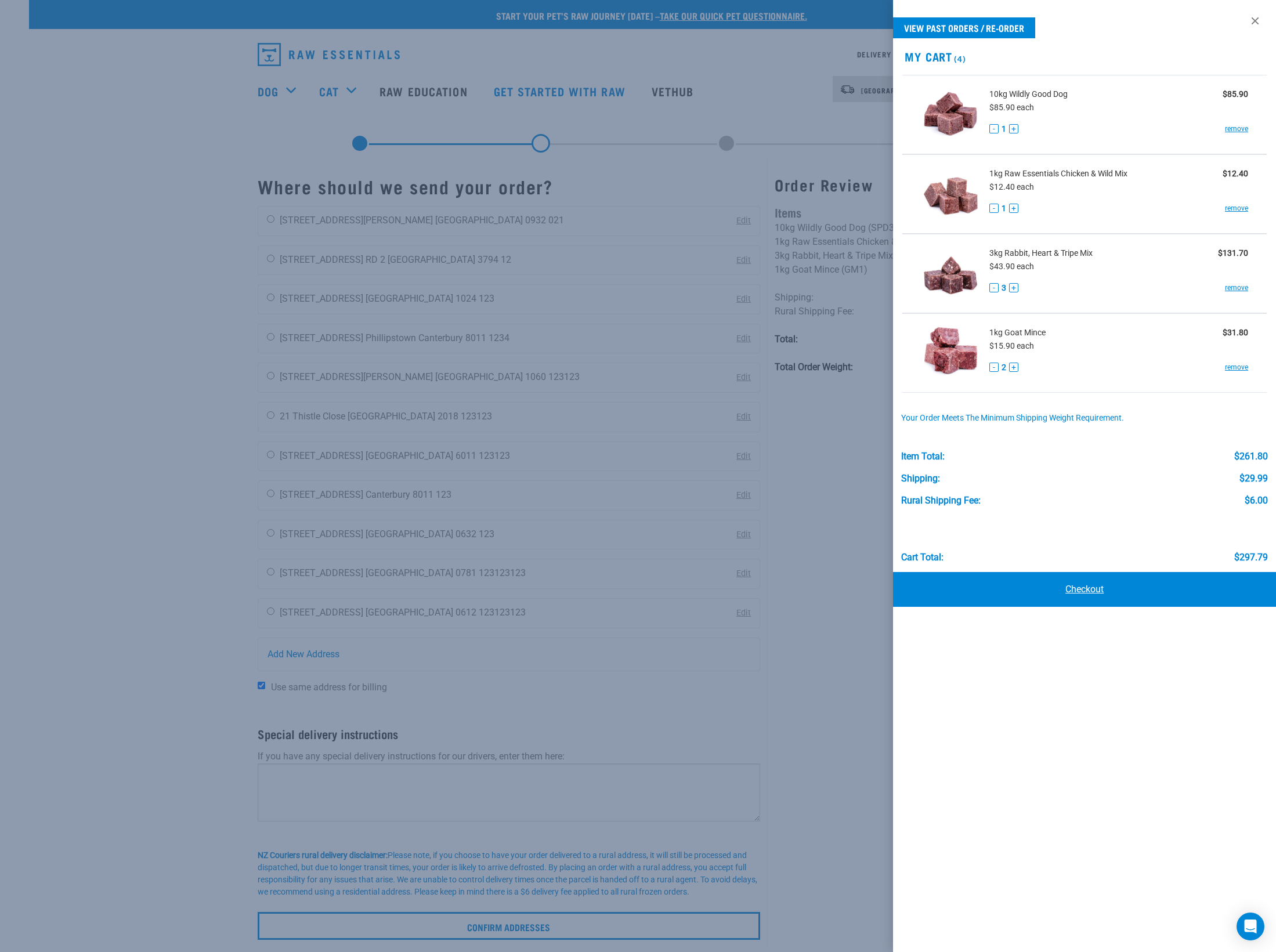
click at [1079, 591] on link "Checkout" at bounding box center [1085, 589] width 383 height 35
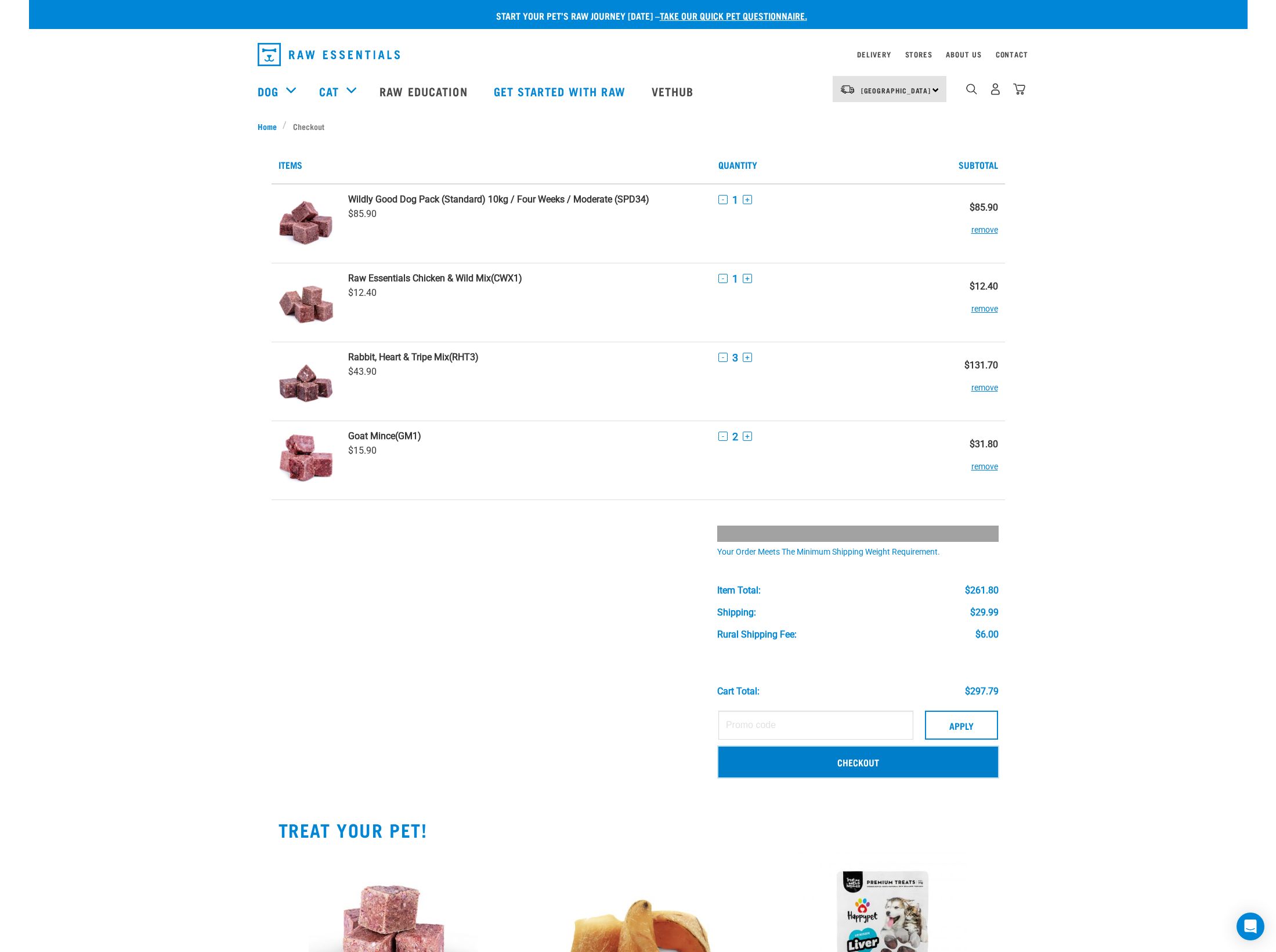
click at [904, 761] on link "Checkout" at bounding box center [858, 761] width 280 height 30
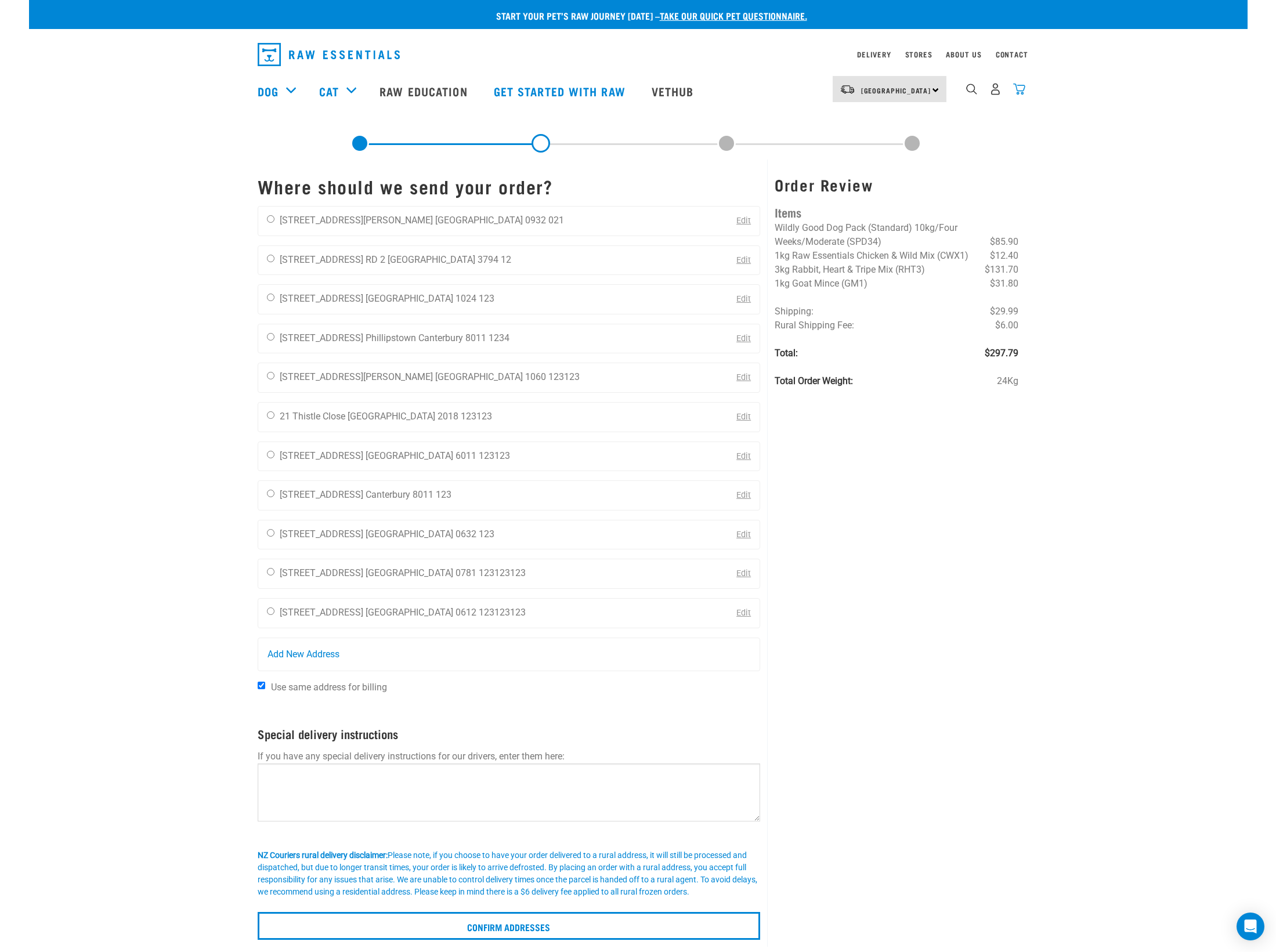
click at [1018, 90] on img "dropdown navigation" at bounding box center [1019, 89] width 12 height 12
